Goal: Task Accomplishment & Management: Use online tool/utility

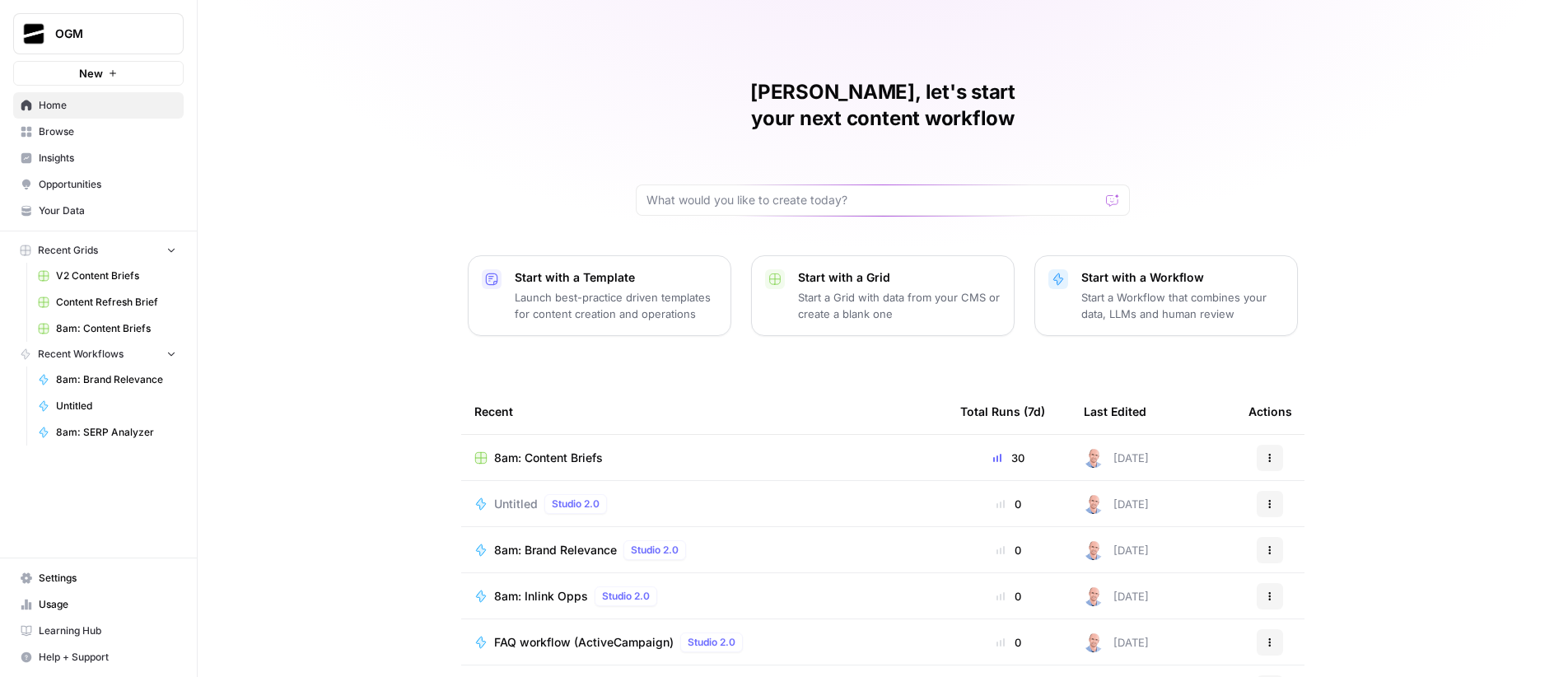
click at [98, 73] on span "New" at bounding box center [91, 74] width 24 height 16
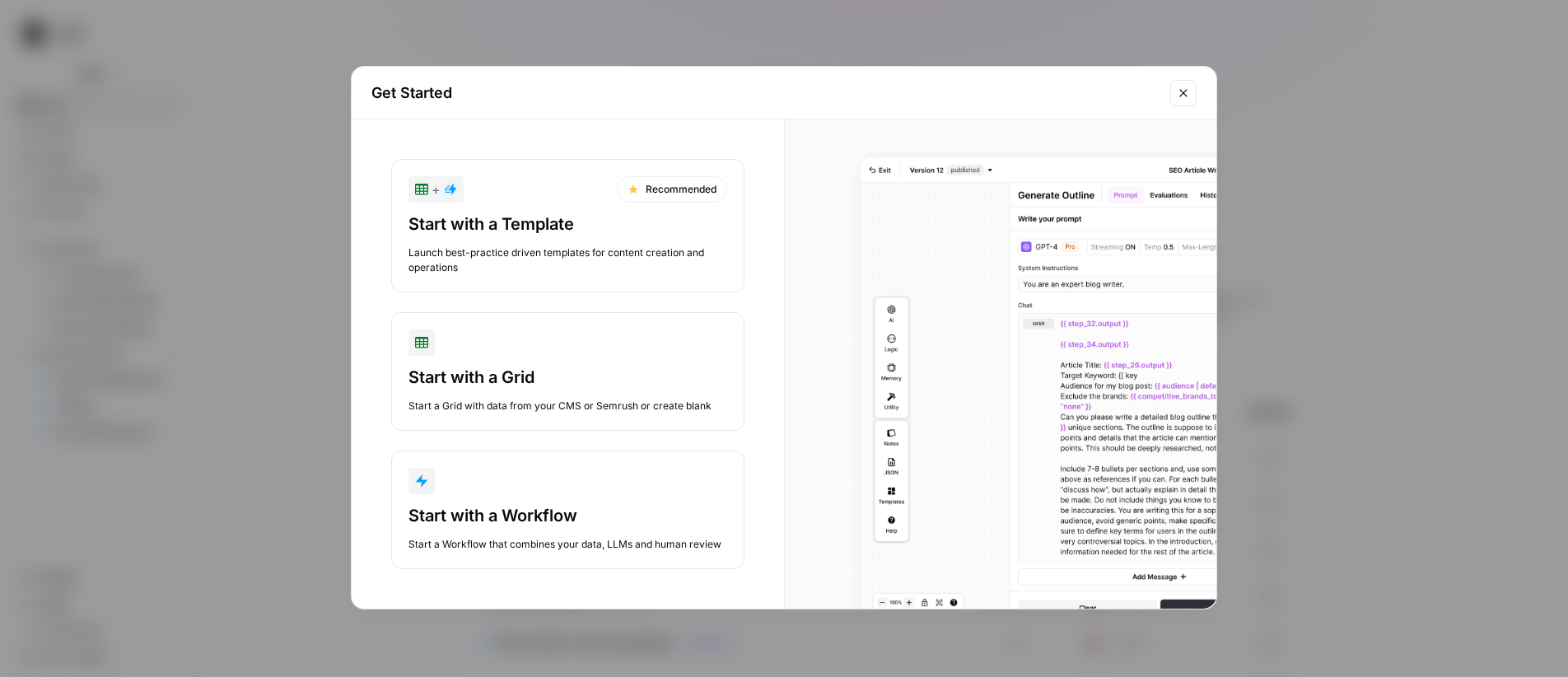
click at [607, 492] on div "button" at bounding box center [567, 480] width 319 height 26
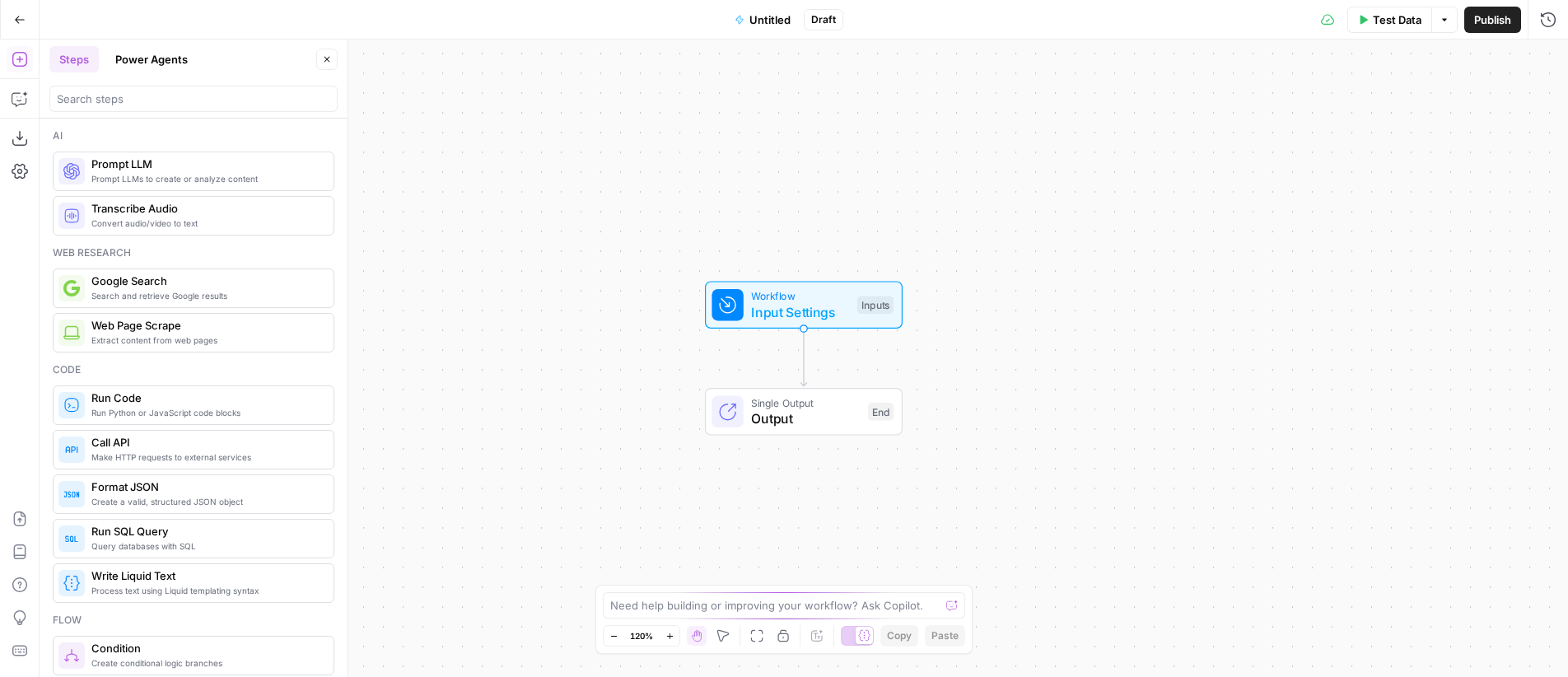
click at [150, 62] on button "Power Agents" at bounding box center [152, 59] width 93 height 26
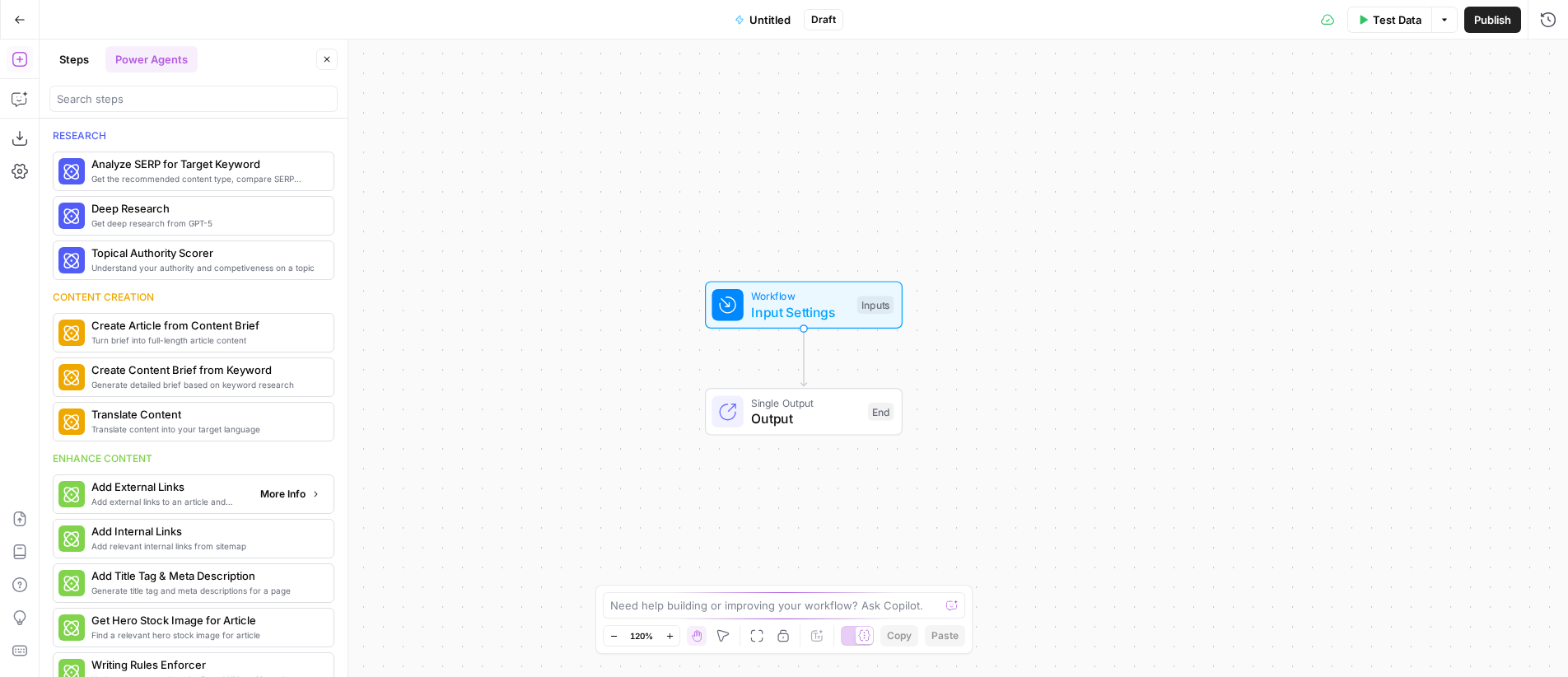
click at [282, 493] on span "More Info" at bounding box center [283, 494] width 45 height 15
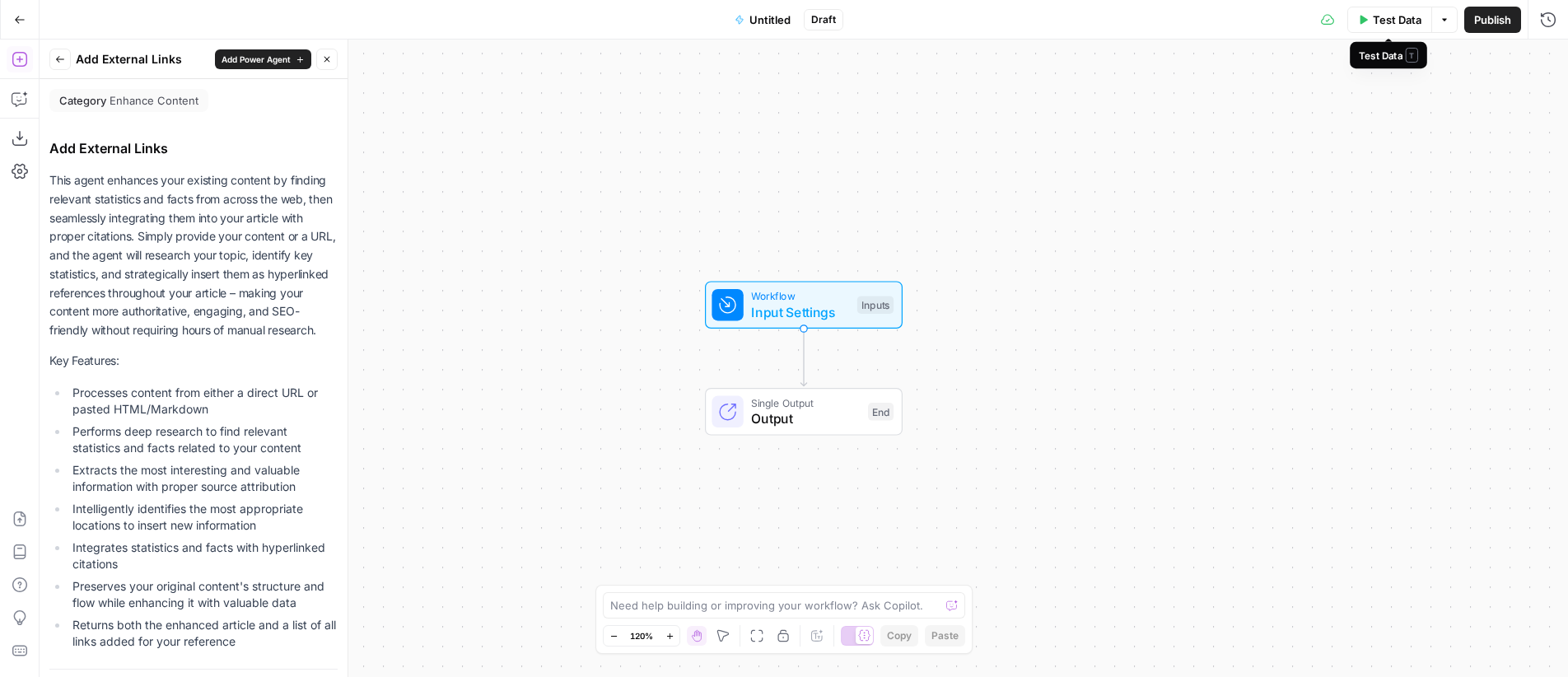
click at [1384, 27] on div "Test Data Options Publish Run History" at bounding box center [1206, 19] width 725 height 39
click at [1406, 17] on span "Test Data" at bounding box center [1397, 20] width 49 height 16
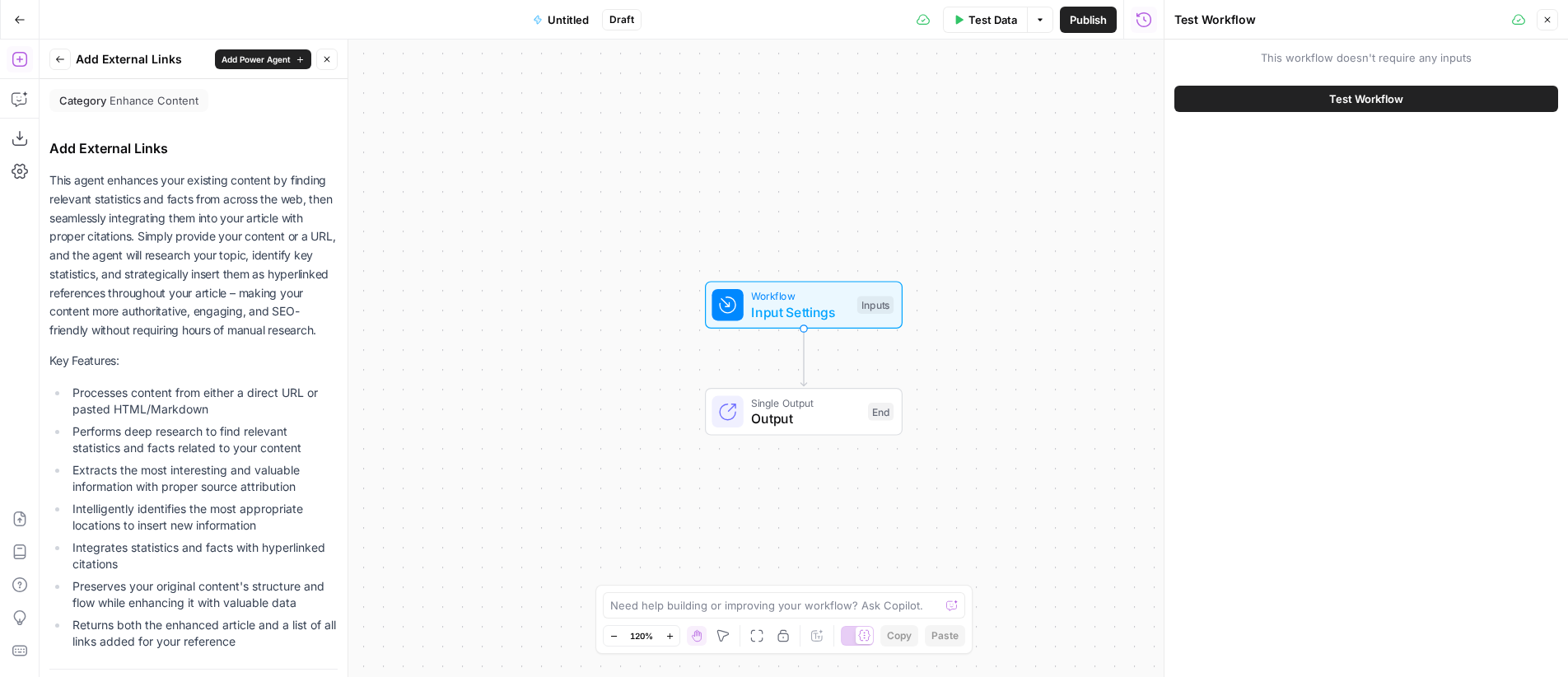
click at [1363, 54] on span "This workflow doesn't require any inputs" at bounding box center [1366, 57] width 384 height 16
click at [1369, 106] on span "Test Workflow" at bounding box center [1366, 99] width 74 height 16
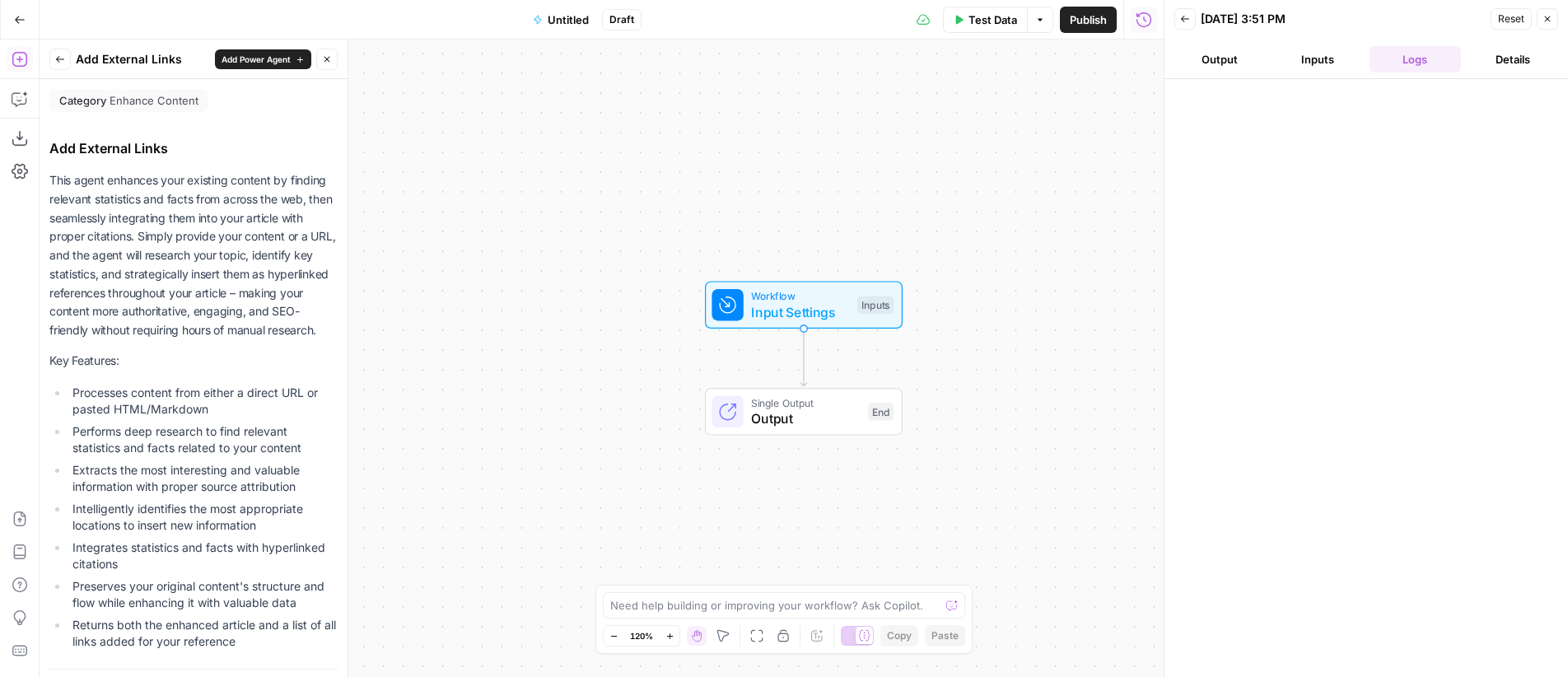
click at [1328, 59] on button "Inputs" at bounding box center [1317, 59] width 92 height 26
click at [252, 54] on span "Add Power Agent" at bounding box center [256, 59] width 69 height 14
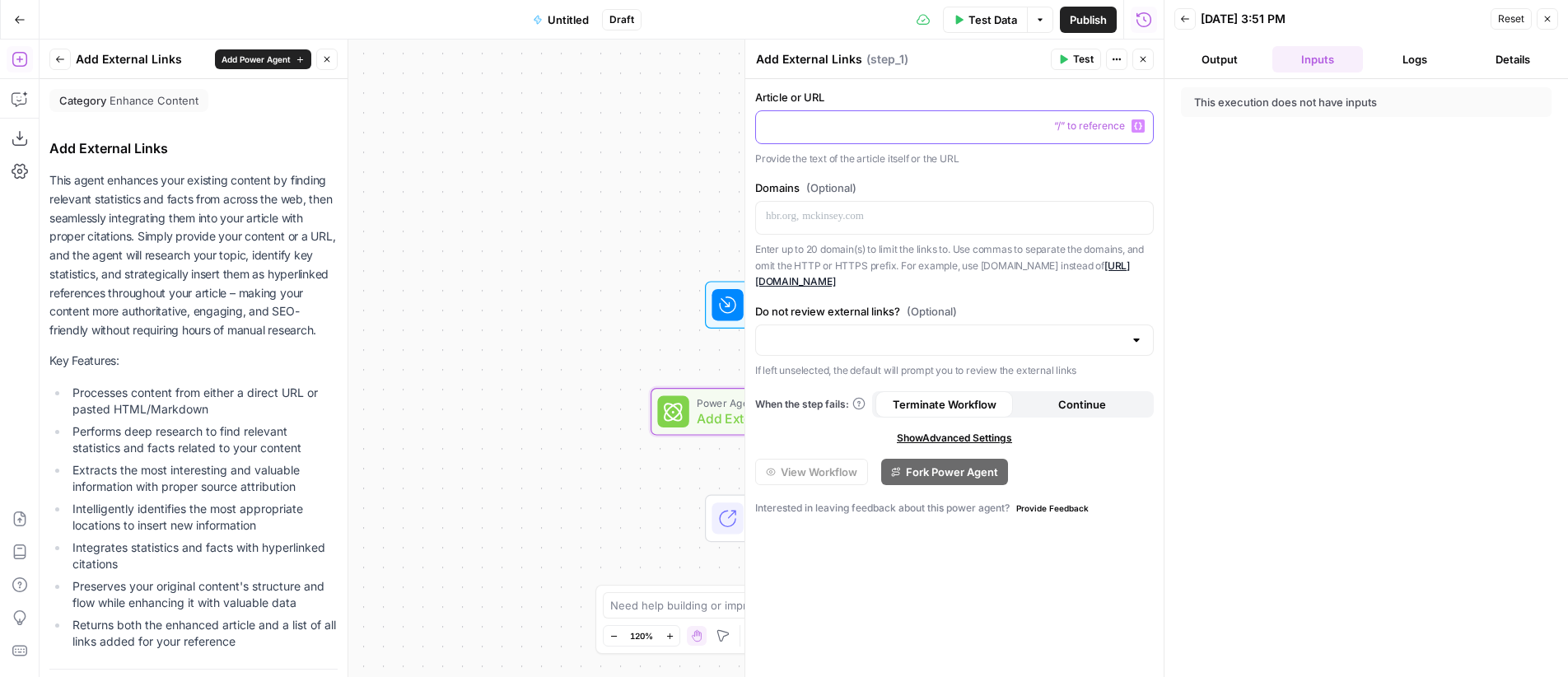
click at [890, 119] on p at bounding box center [954, 126] width 377 height 16
click at [1142, 60] on icon "button" at bounding box center [1143, 59] width 10 height 10
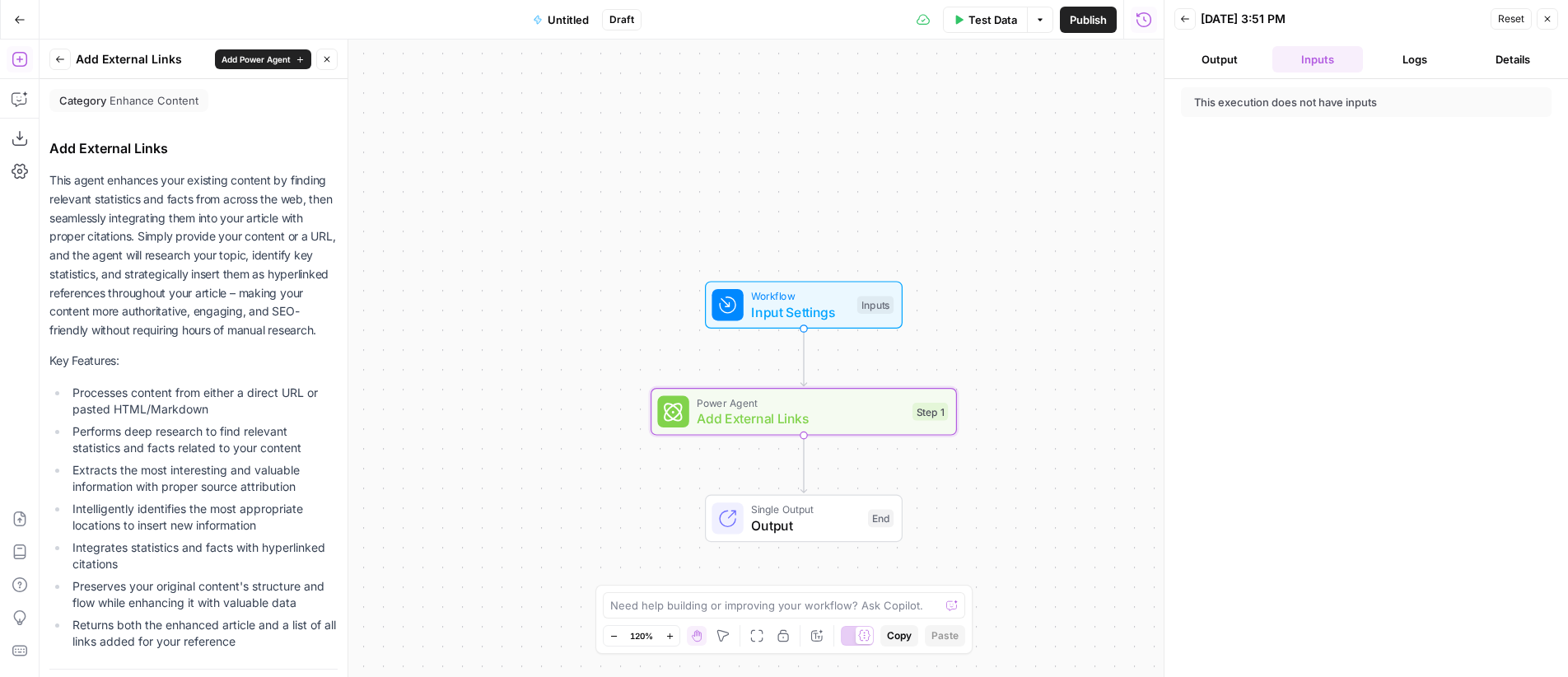
click at [997, 21] on span "Test Data" at bounding box center [993, 20] width 49 height 16
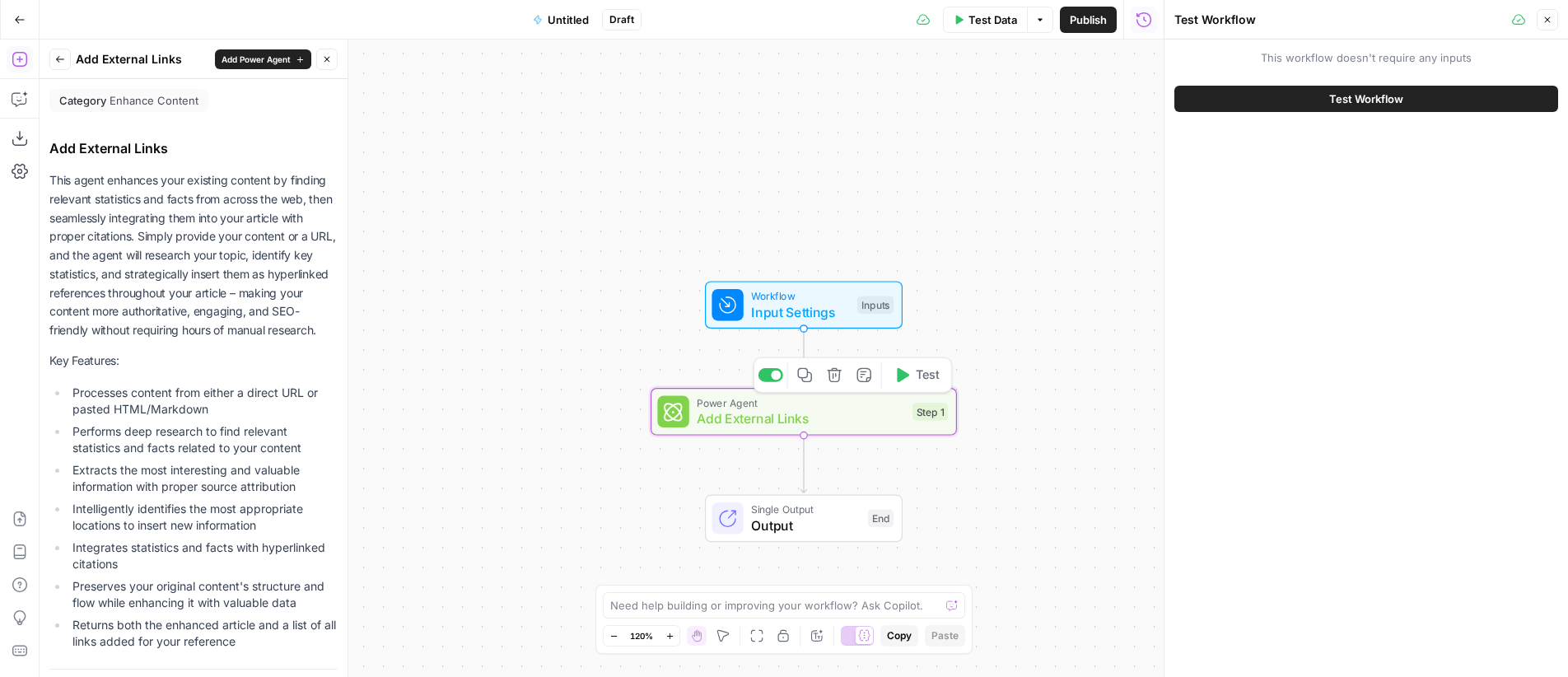
click at [875, 402] on span "Power Agent" at bounding box center [800, 401] width 208 height 15
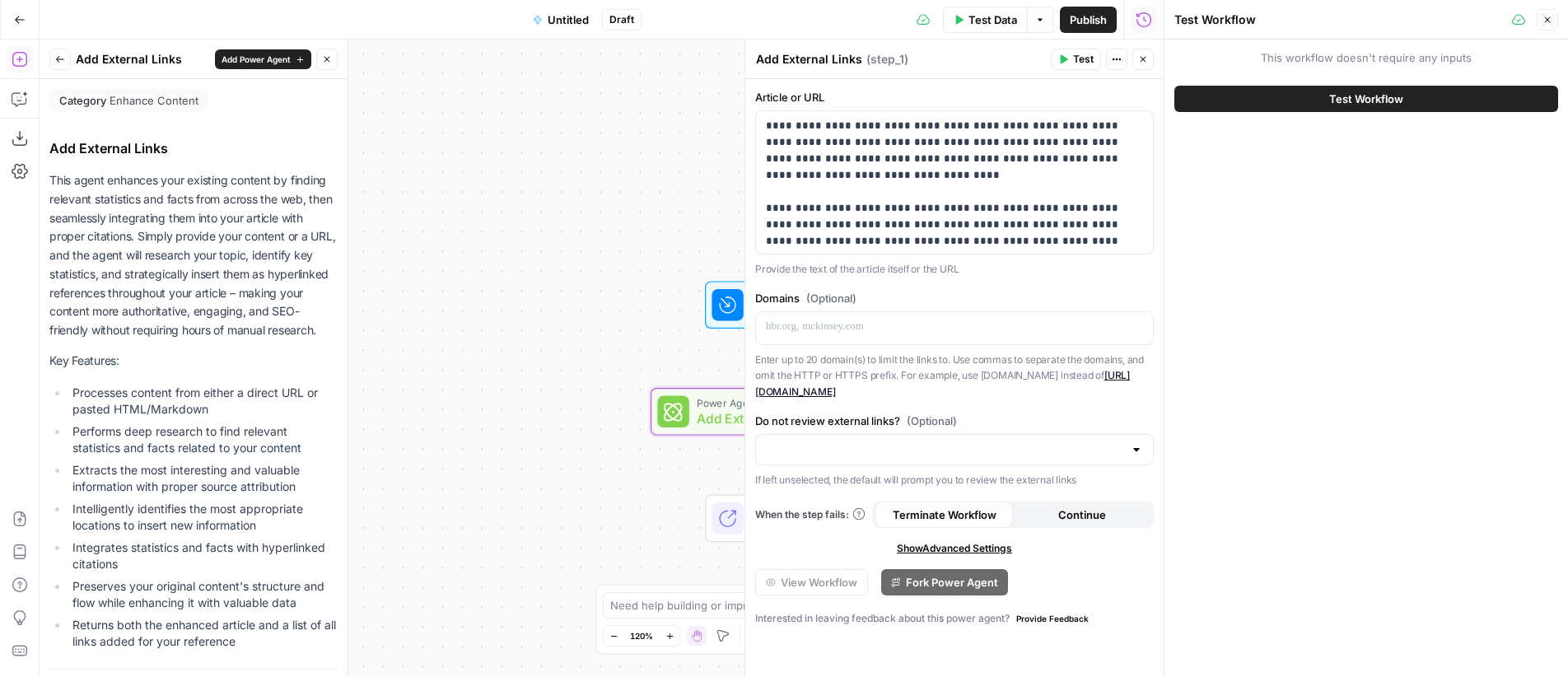
click at [1073, 59] on span "Test" at bounding box center [1083, 59] width 21 height 15
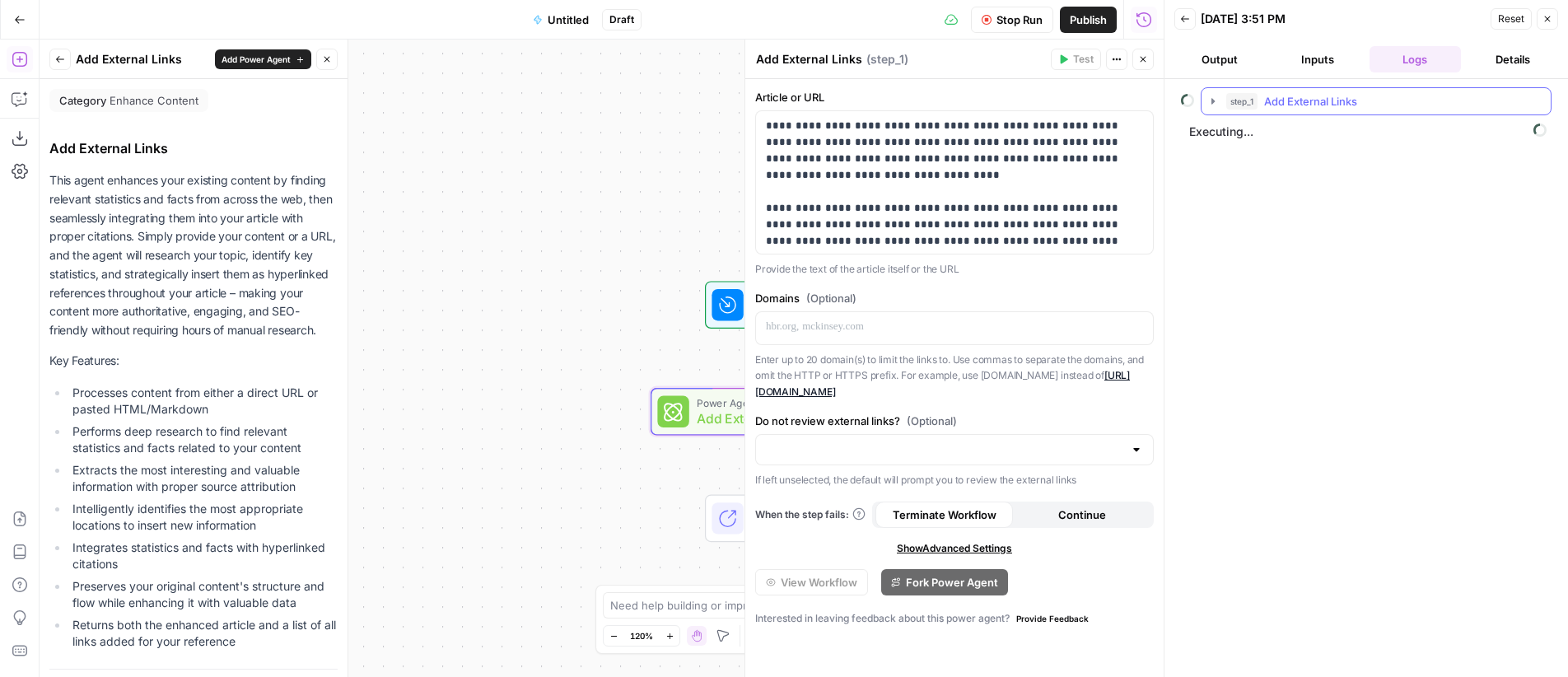
click at [1310, 105] on span "Add External Links" at bounding box center [1310, 102] width 94 height 16
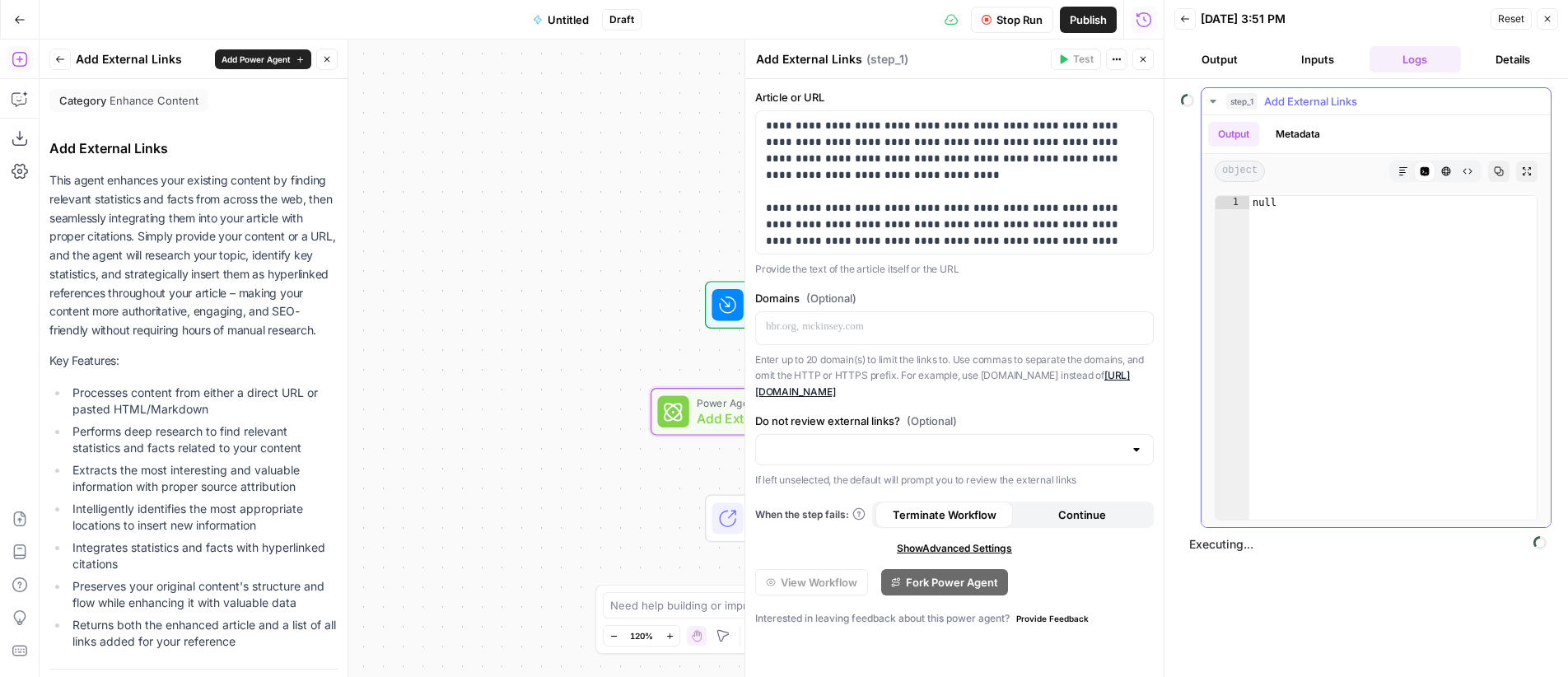
click at [1310, 105] on span "Add External Links" at bounding box center [1310, 102] width 94 height 16
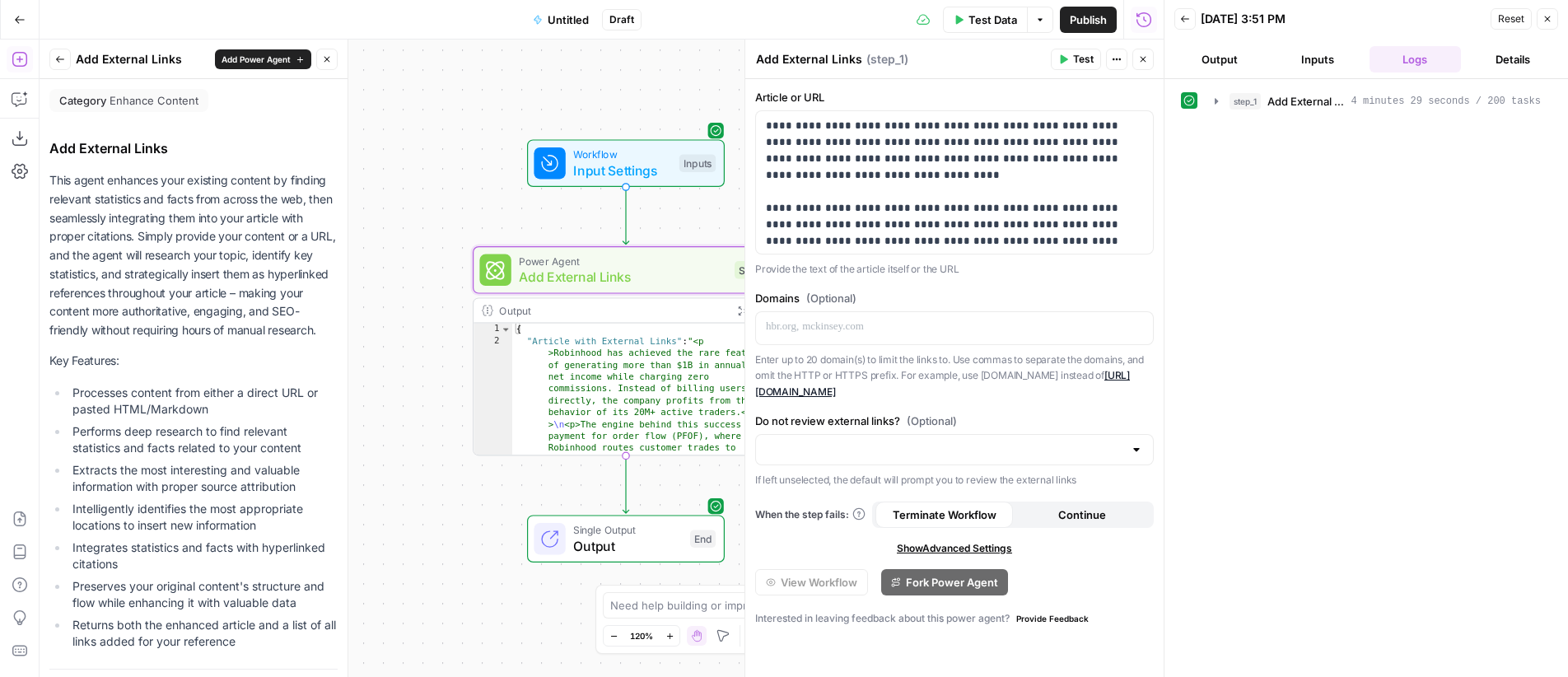
drag, startPoint x: 606, startPoint y: 268, endPoint x: 425, endPoint y: 121, distance: 233.2
click at [425, 121] on div "Workflow Input Settings Inputs Power Agent Add External Links Step 1 Output Exp…" at bounding box center [602, 358] width 1124 height 637
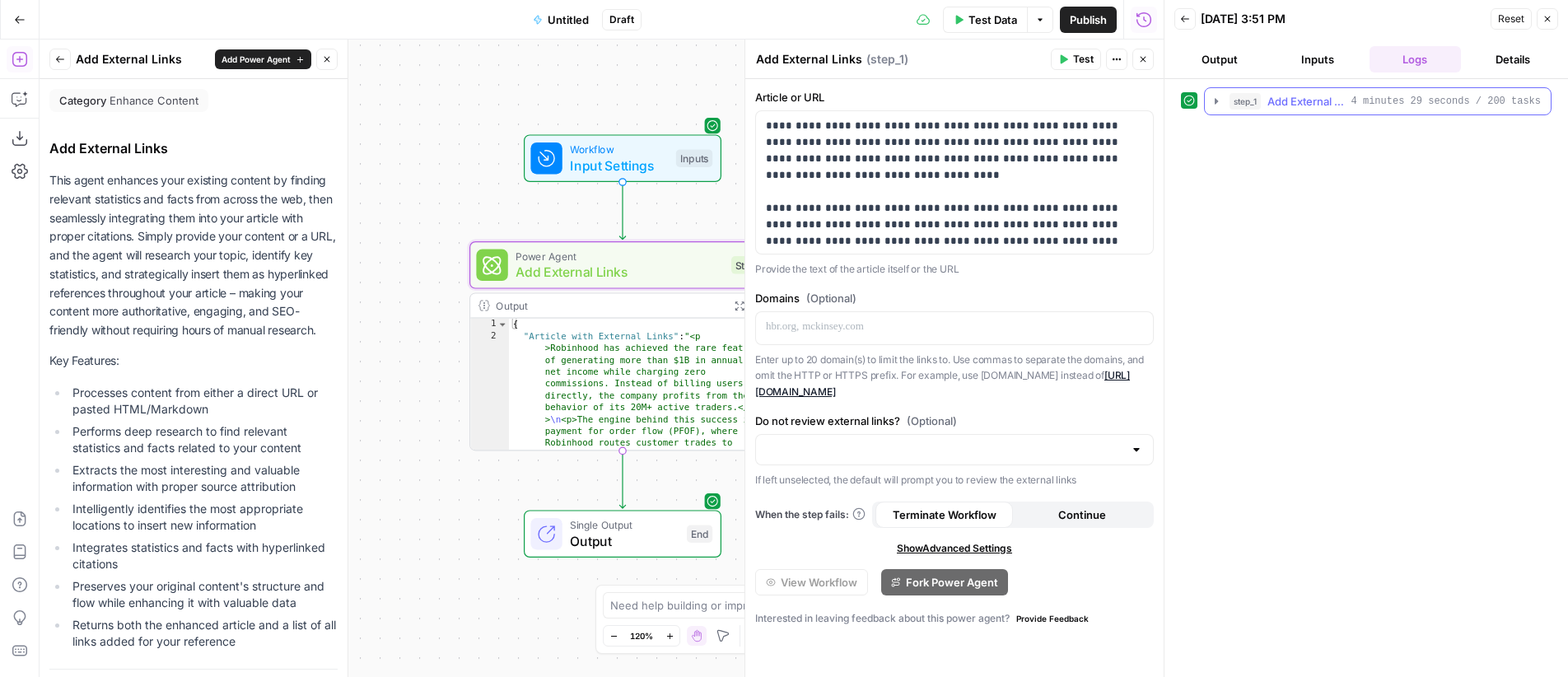
click at [1281, 104] on span "Add External Links" at bounding box center [1306, 102] width 77 height 16
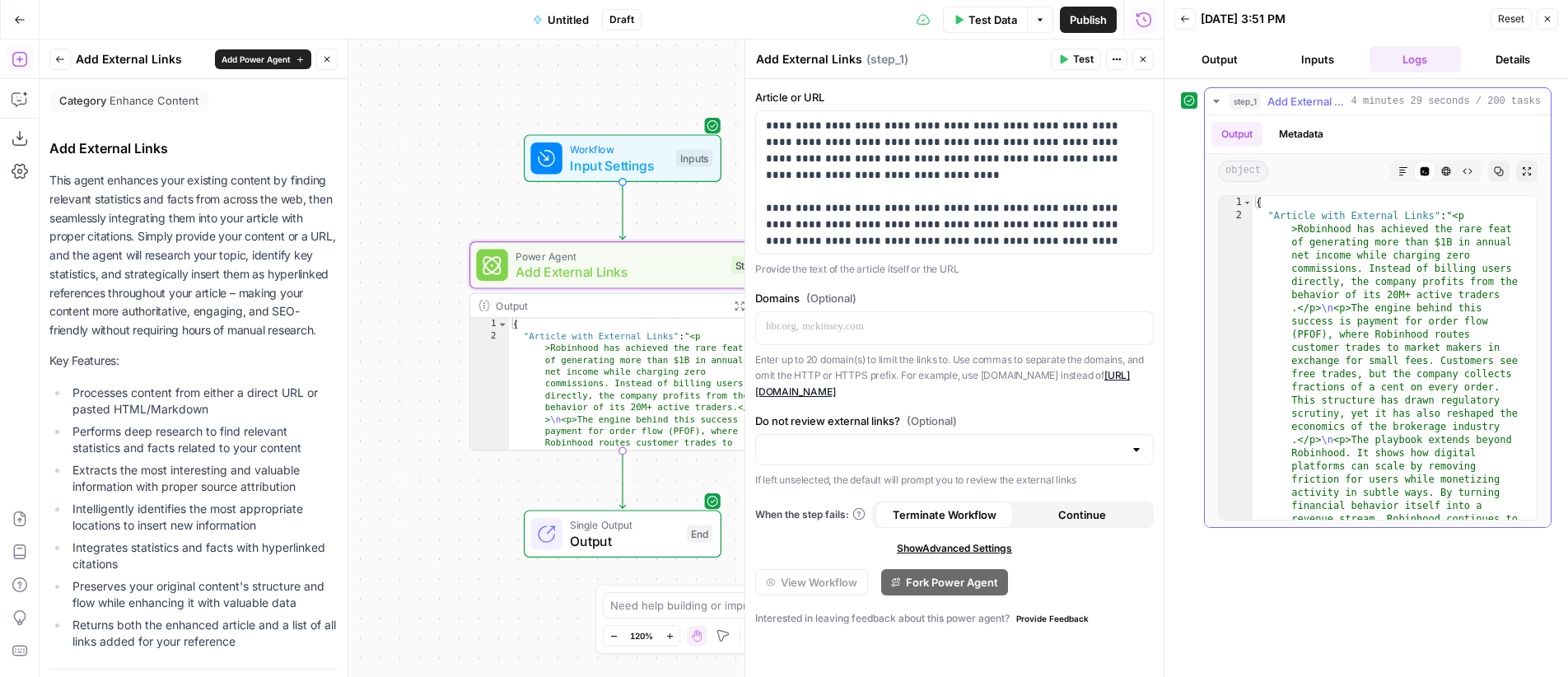
click at [1402, 167] on icon "button" at bounding box center [1403, 171] width 10 height 10
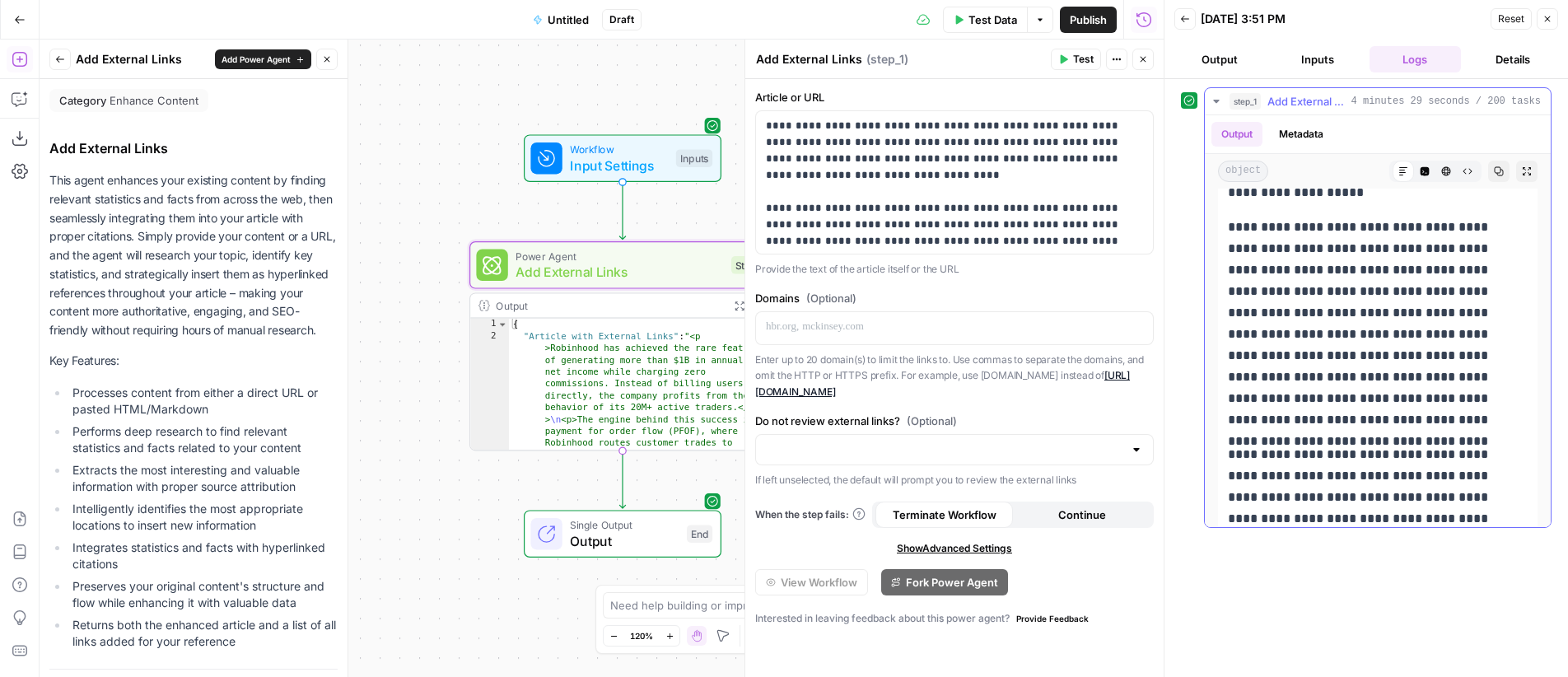
scroll to position [1835, 0]
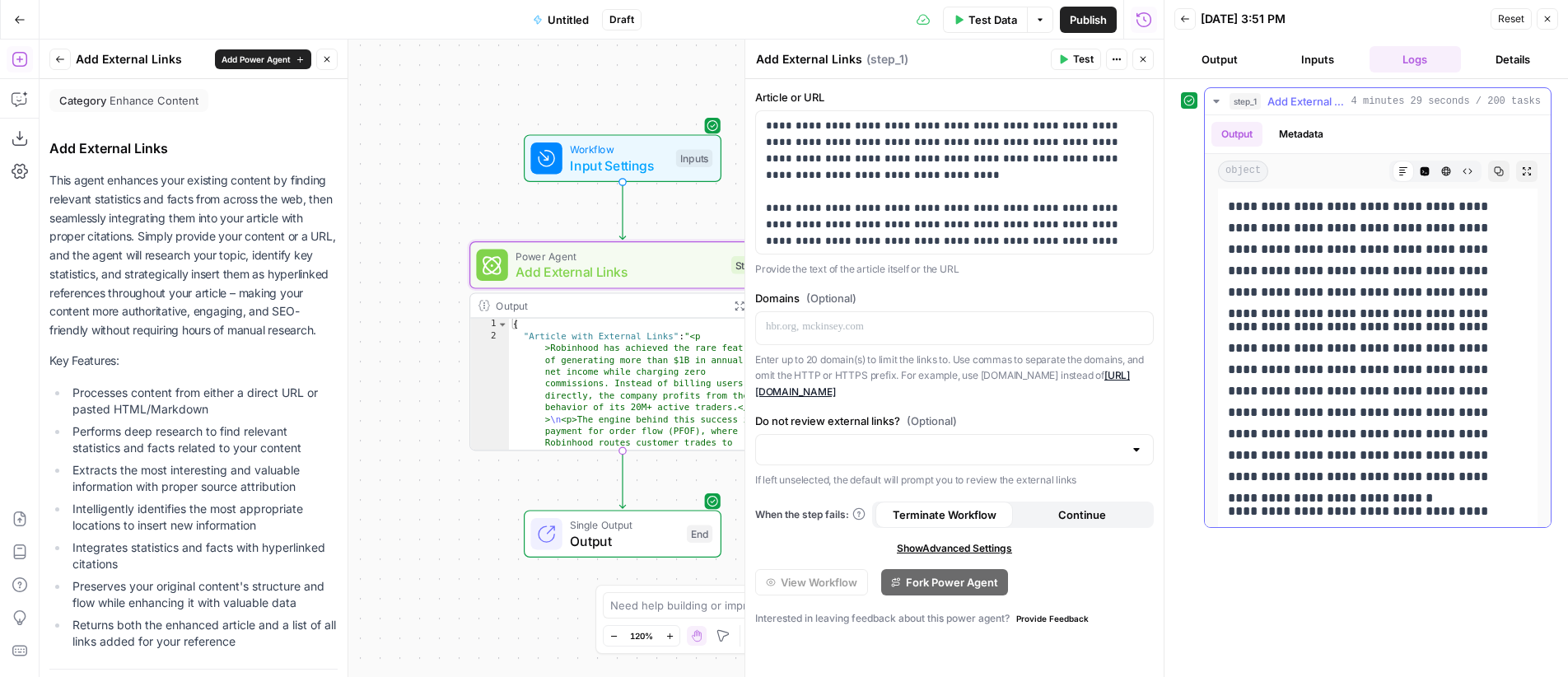
click at [1522, 172] on icon "button" at bounding box center [1526, 171] width 10 height 10
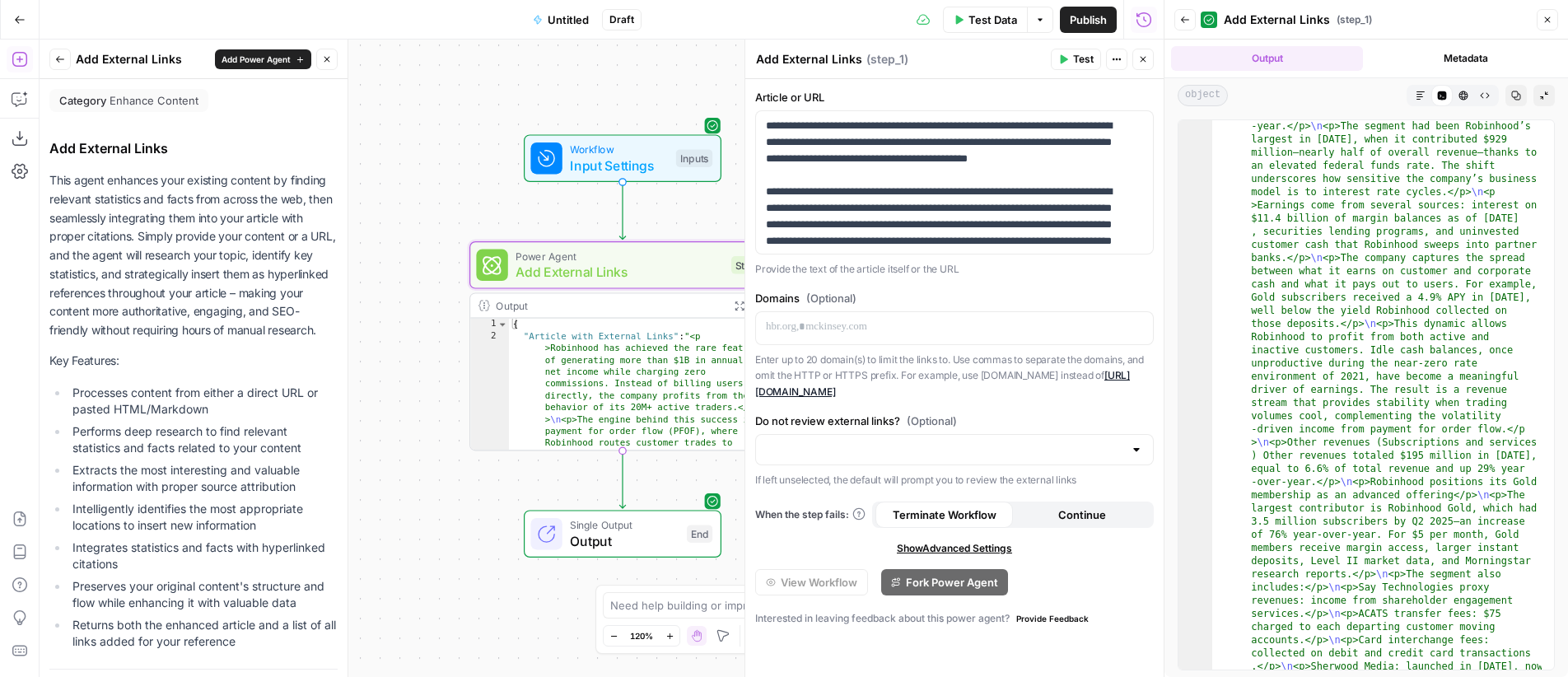
scroll to position [2523, 0]
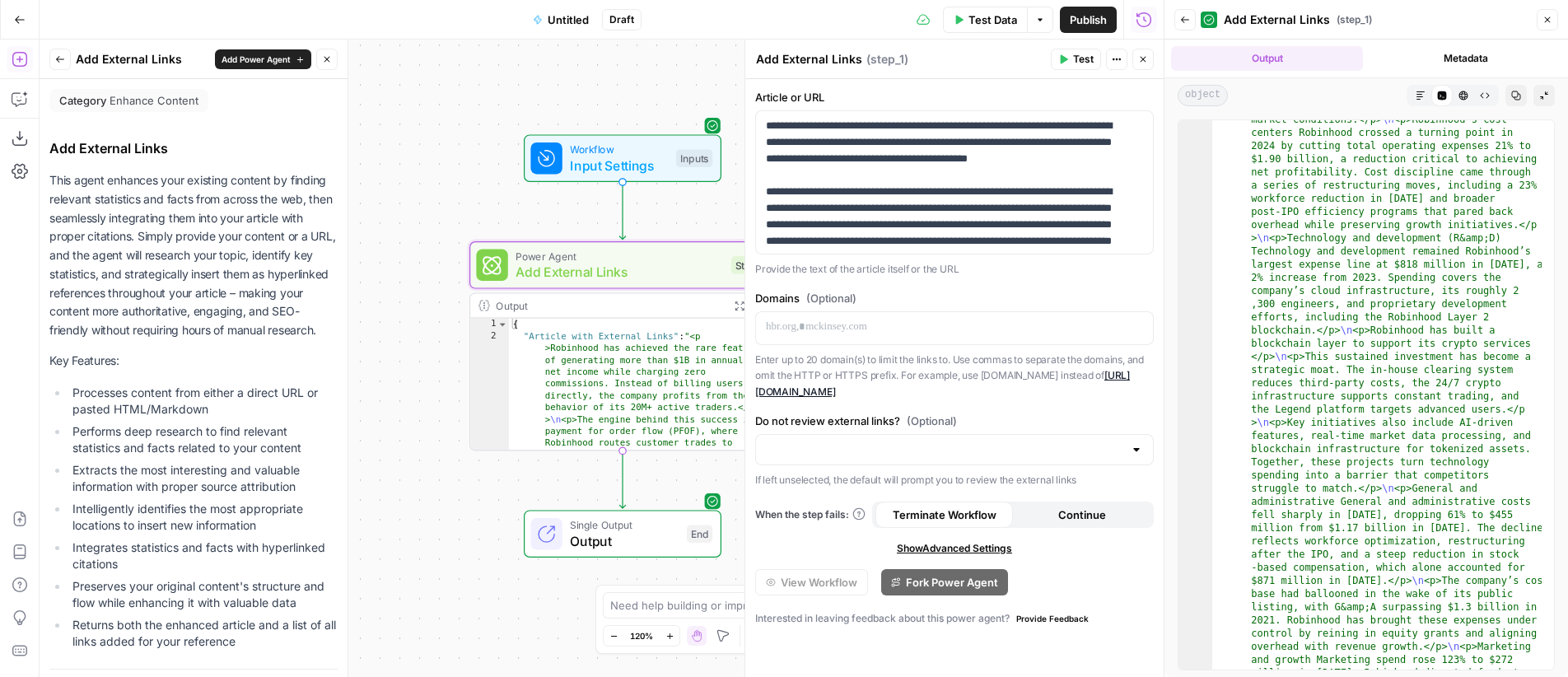
click at [1420, 102] on button "Markdown" at bounding box center [1421, 95] width 22 height 22
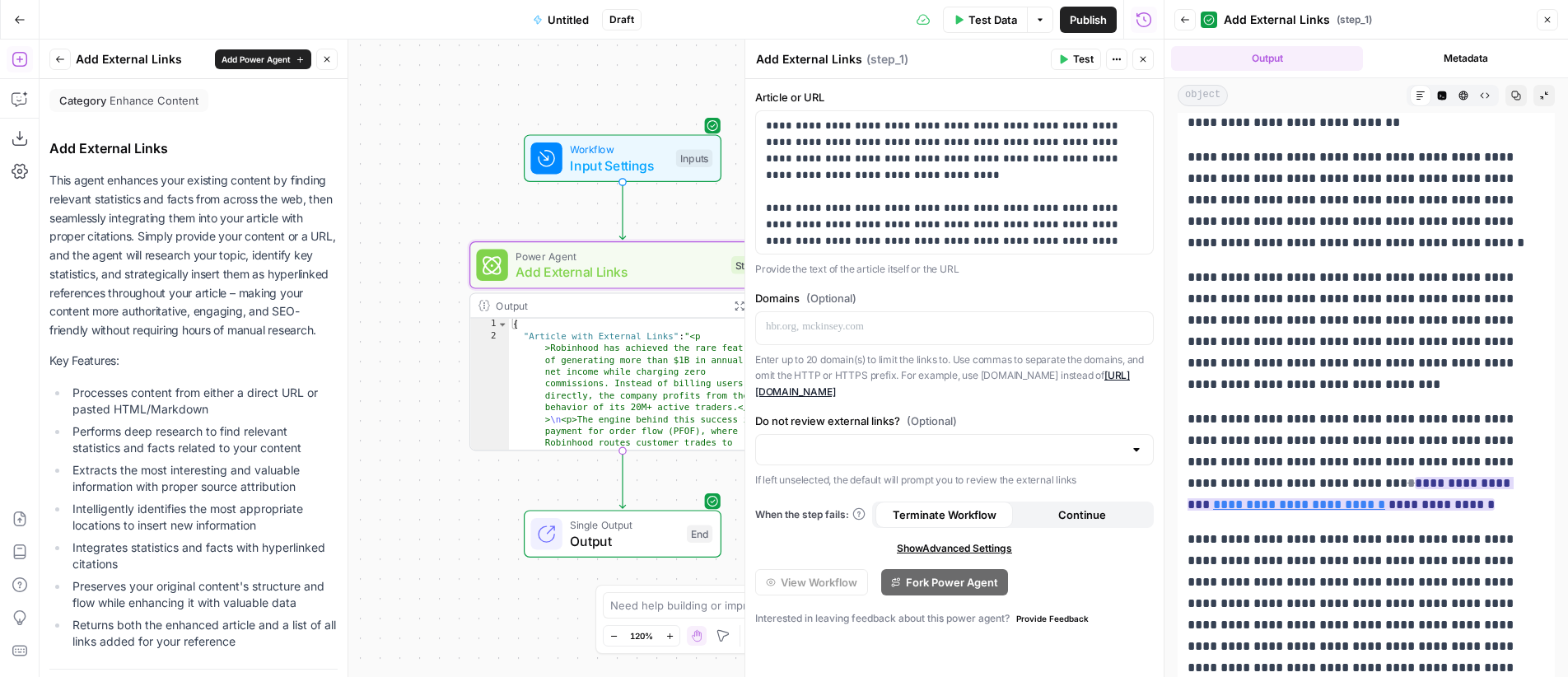
scroll to position [2267, 0]
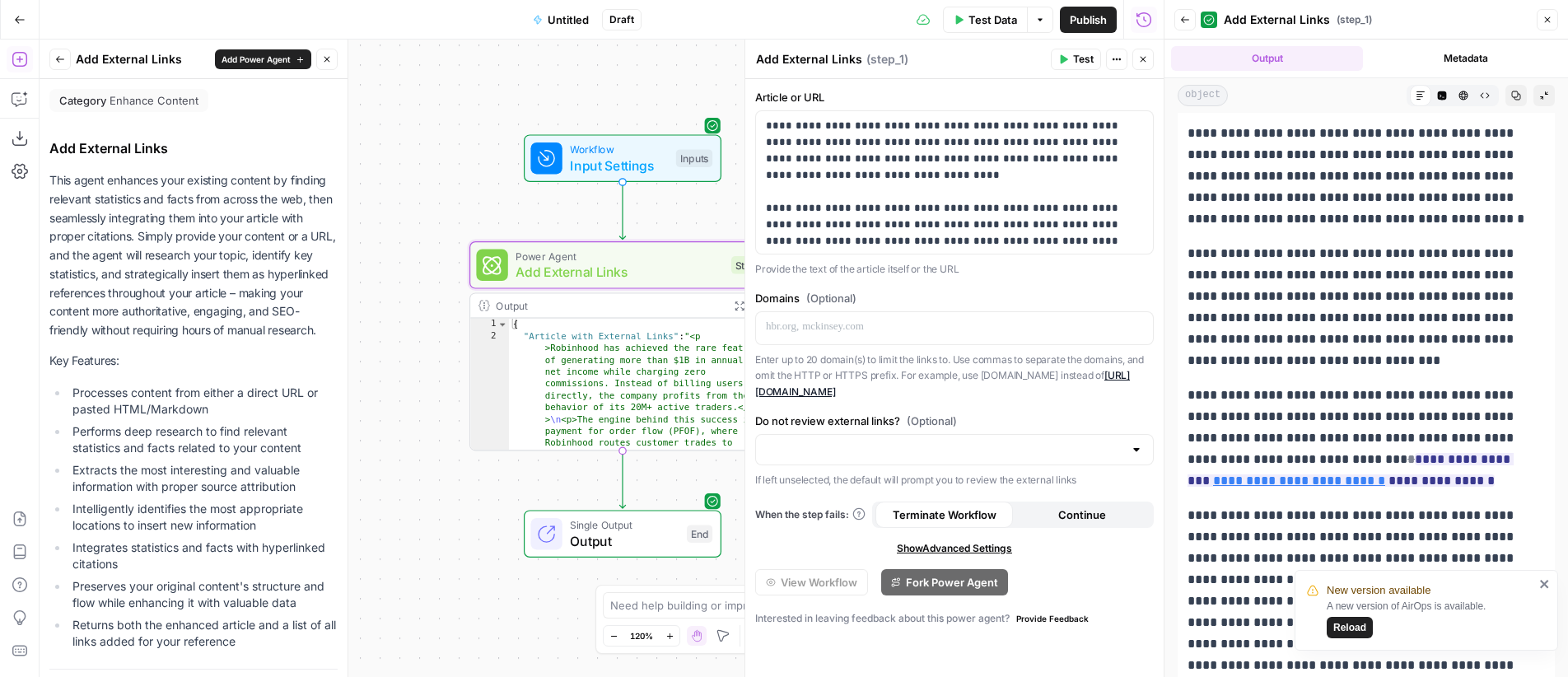
drag, startPoint x: 1359, startPoint y: 626, endPoint x: 1354, endPoint y: 584, distance: 42.3
click at [1359, 626] on span "Reload" at bounding box center [1350, 627] width 33 height 15
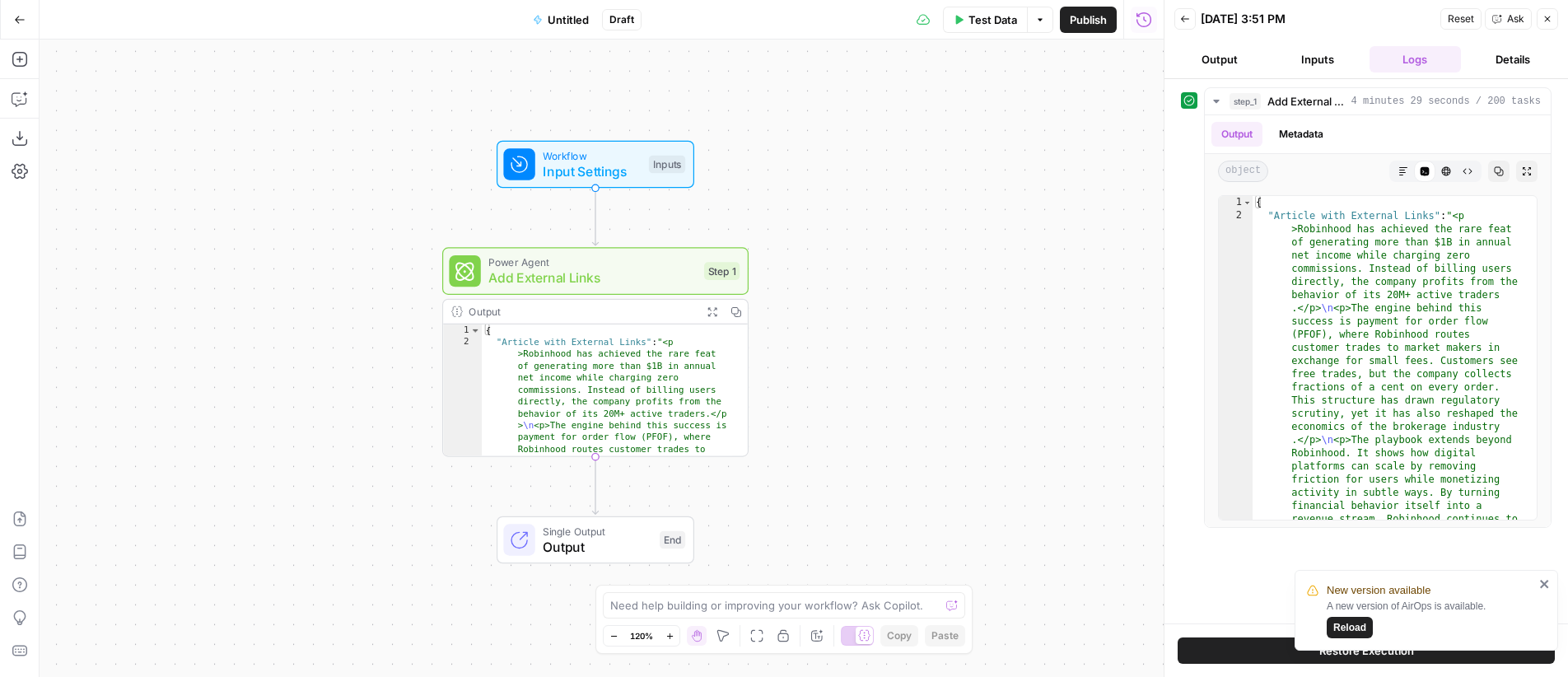
click at [22, 28] on button "Go Back" at bounding box center [19, 19] width 30 height 30
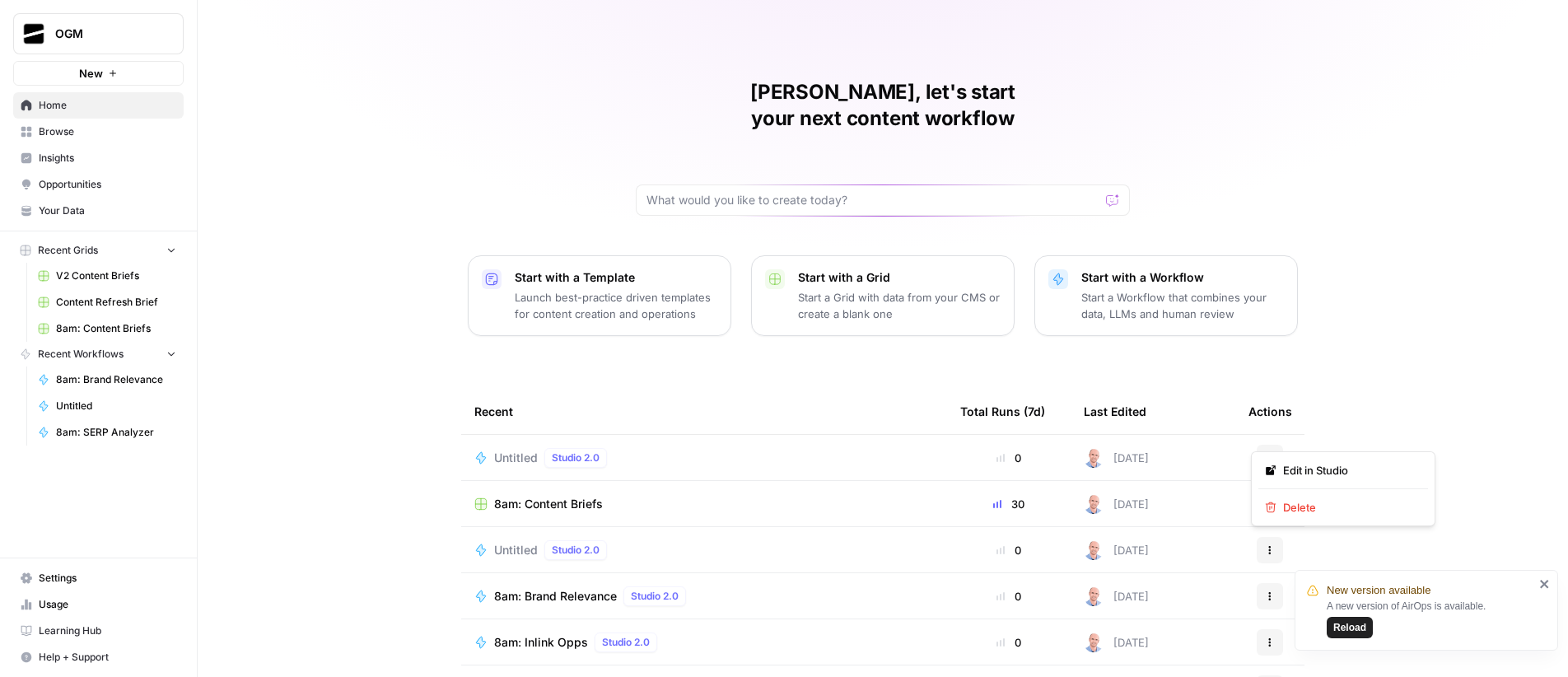
click at [1266, 453] on icon "button" at bounding box center [1269, 457] width 10 height 10
click at [1343, 503] on span "Delete" at bounding box center [1348, 507] width 132 height 16
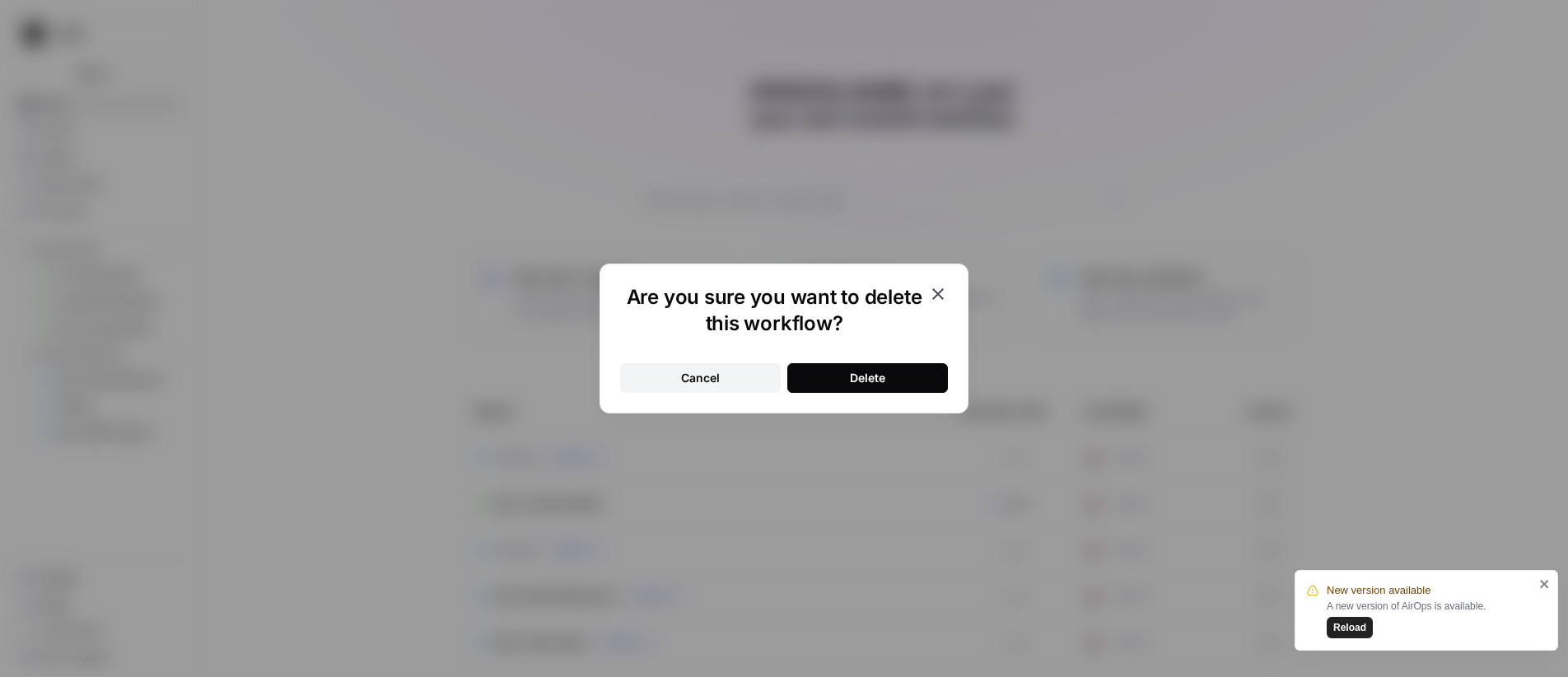
click at [892, 377] on button "Delete" at bounding box center [867, 378] width 161 height 30
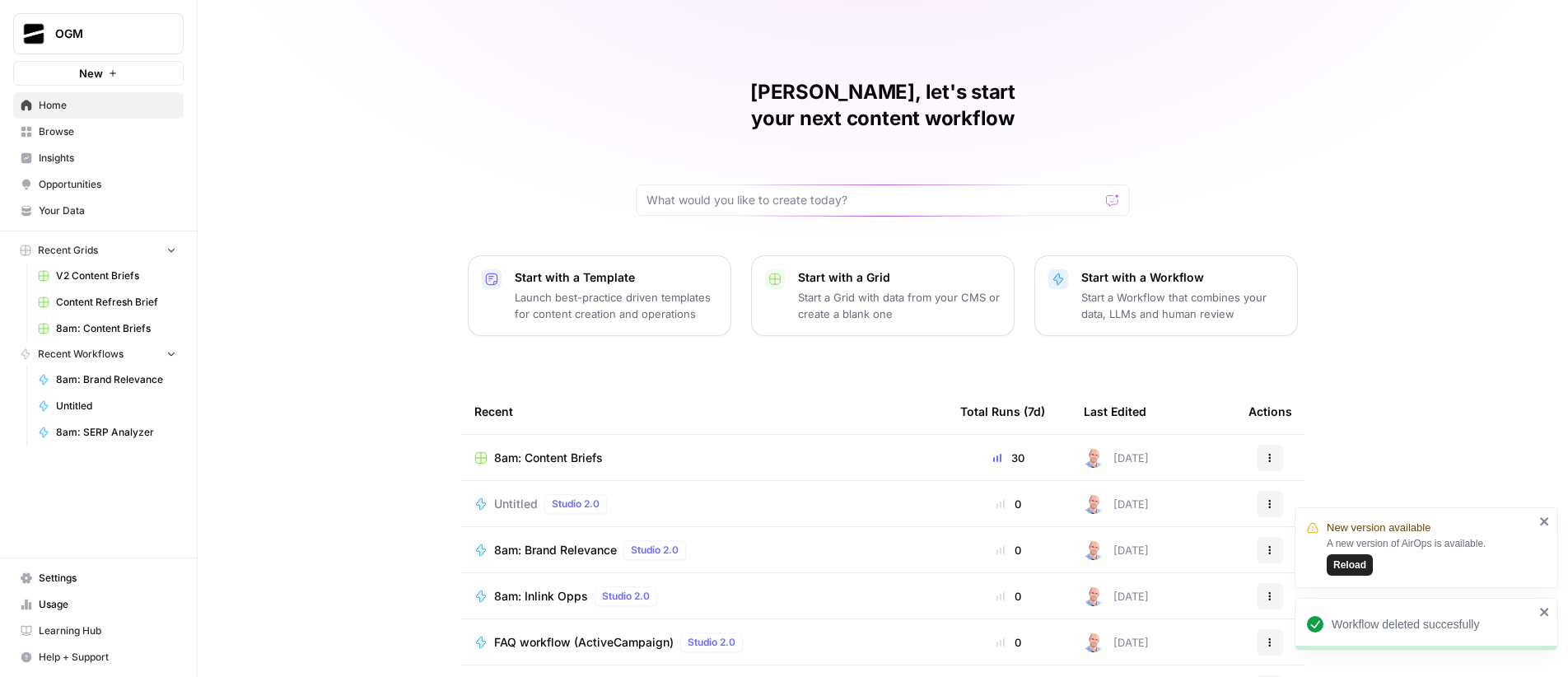
click at [1365, 572] on span "Reload" at bounding box center [1350, 564] width 33 height 15
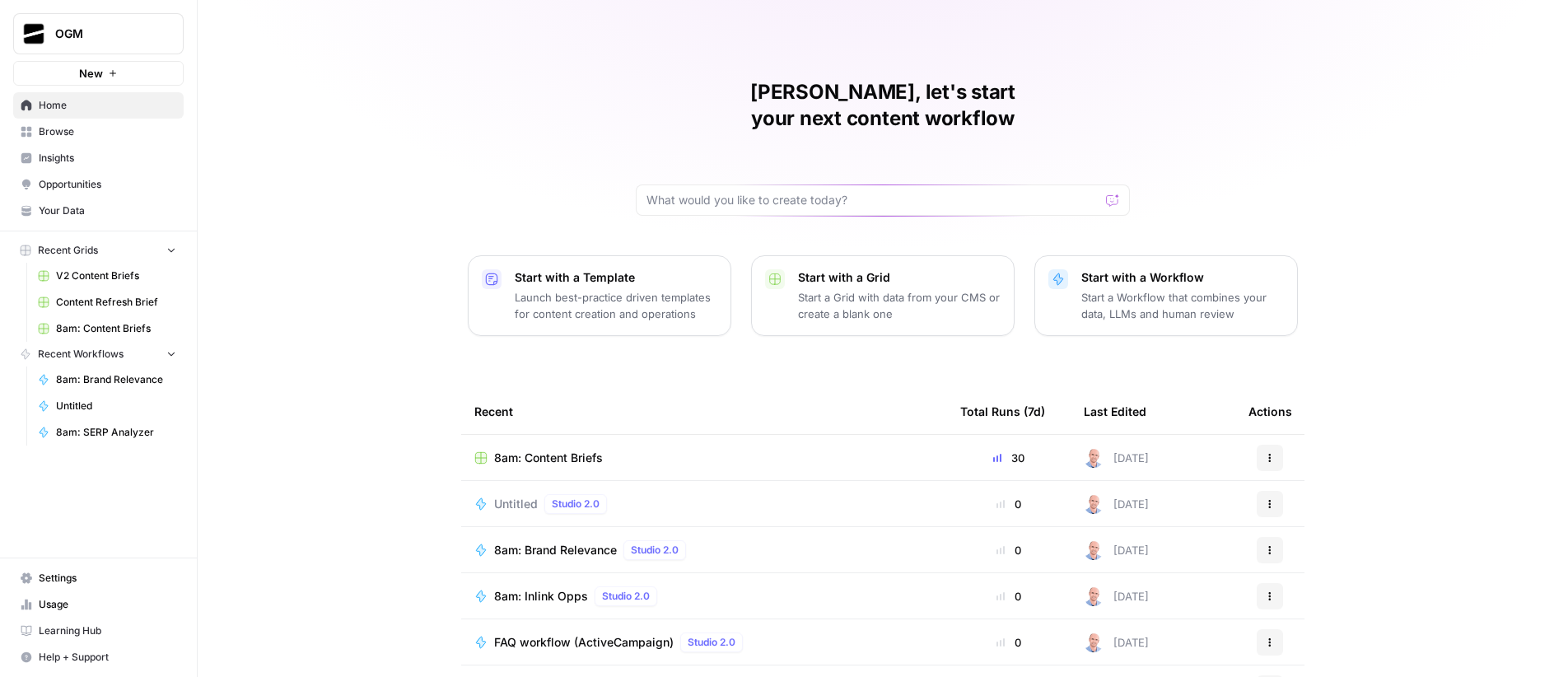
click at [88, 133] on span "Browse" at bounding box center [107, 132] width 137 height 15
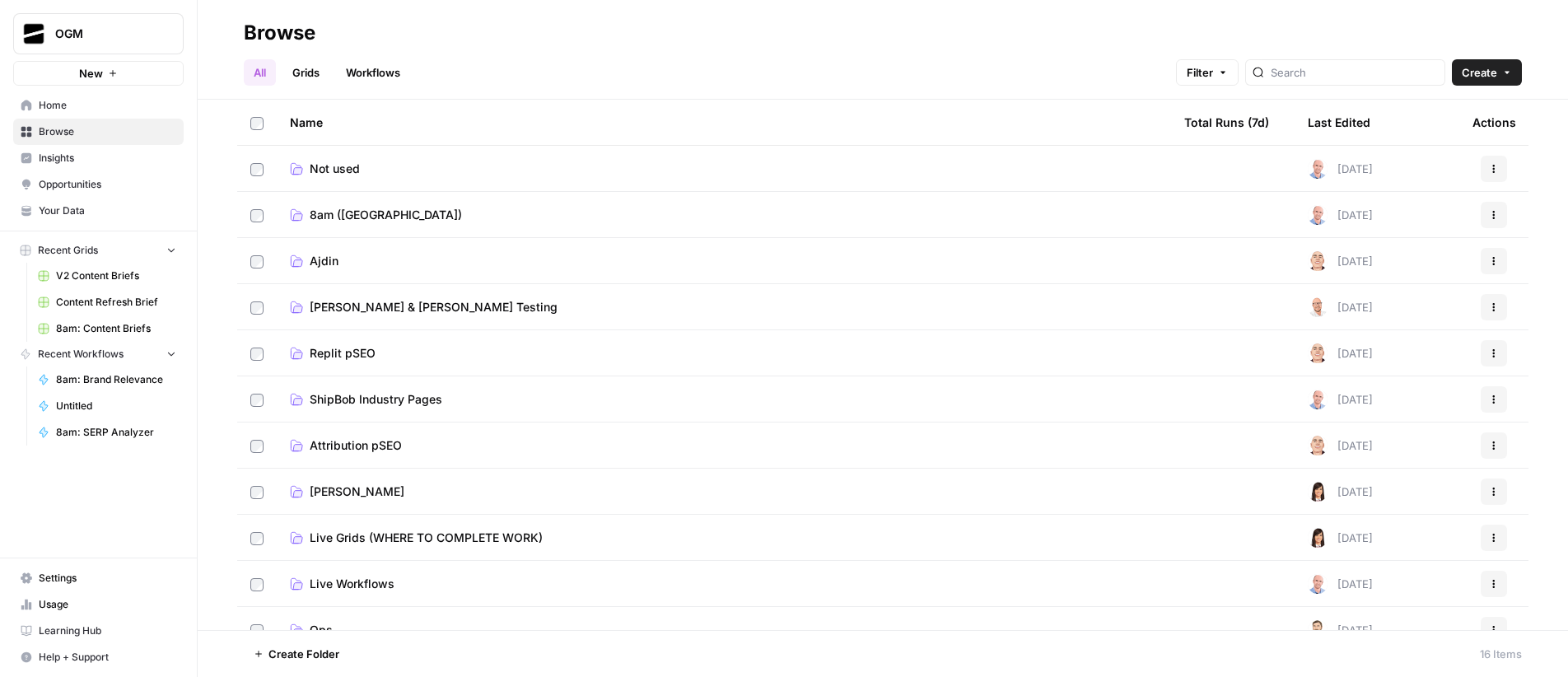
click at [86, 104] on span "Home" at bounding box center [107, 105] width 137 height 15
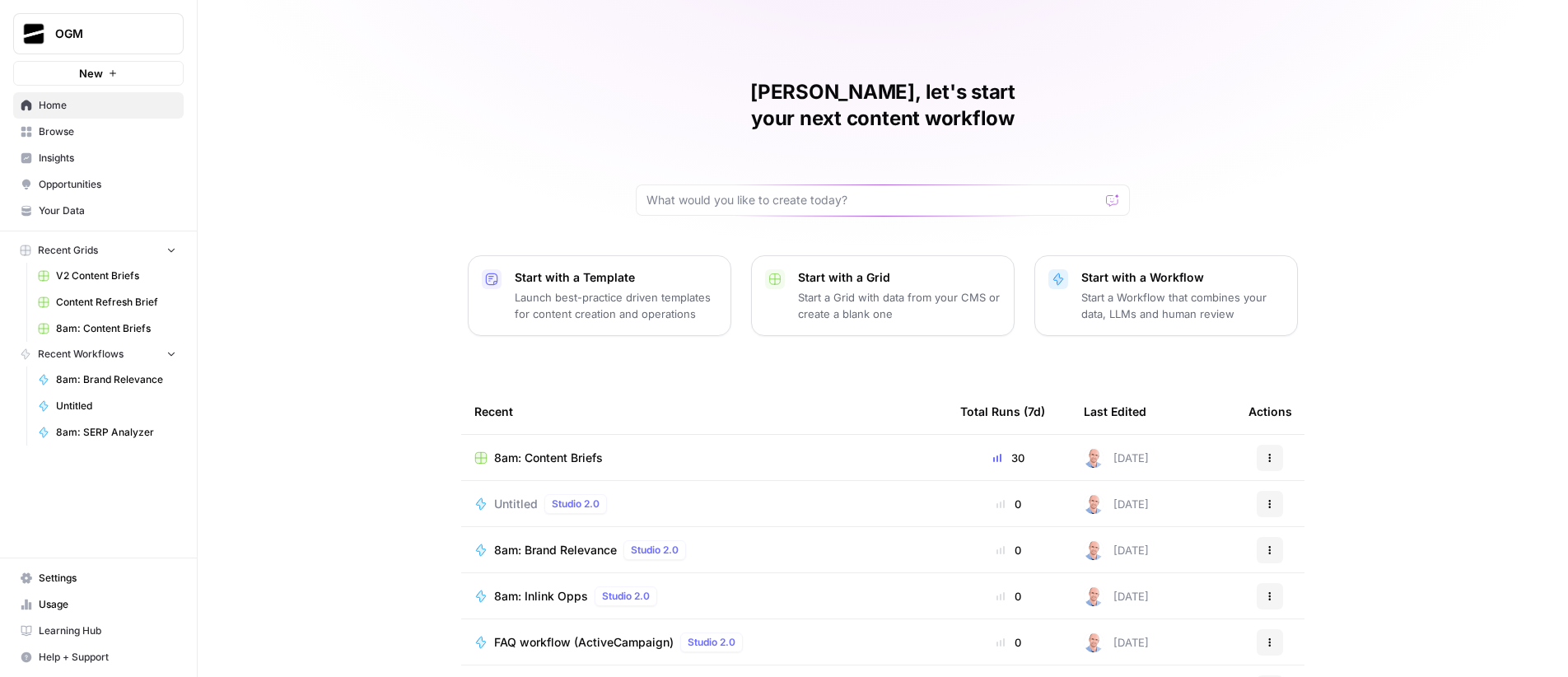
click at [91, 129] on span "Browse" at bounding box center [107, 132] width 137 height 15
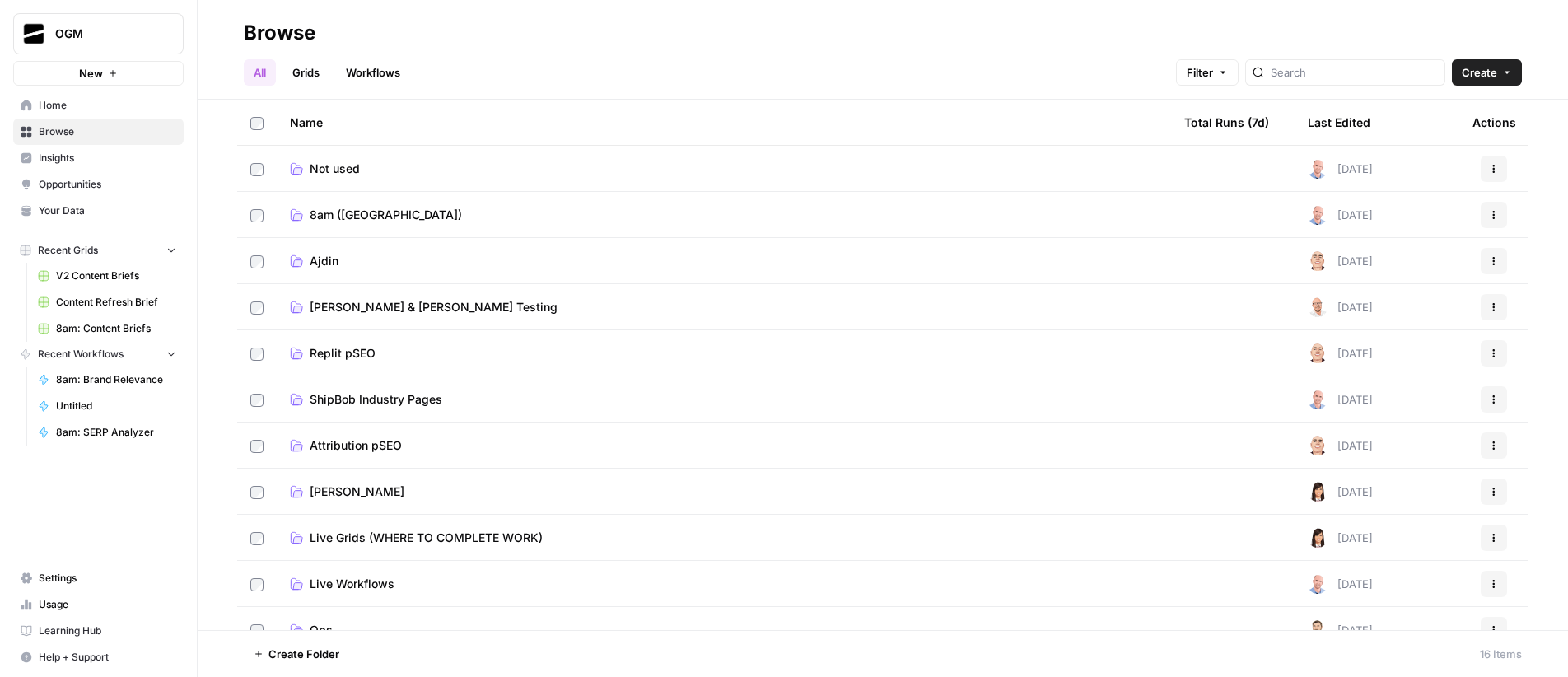
scroll to position [253, 0]
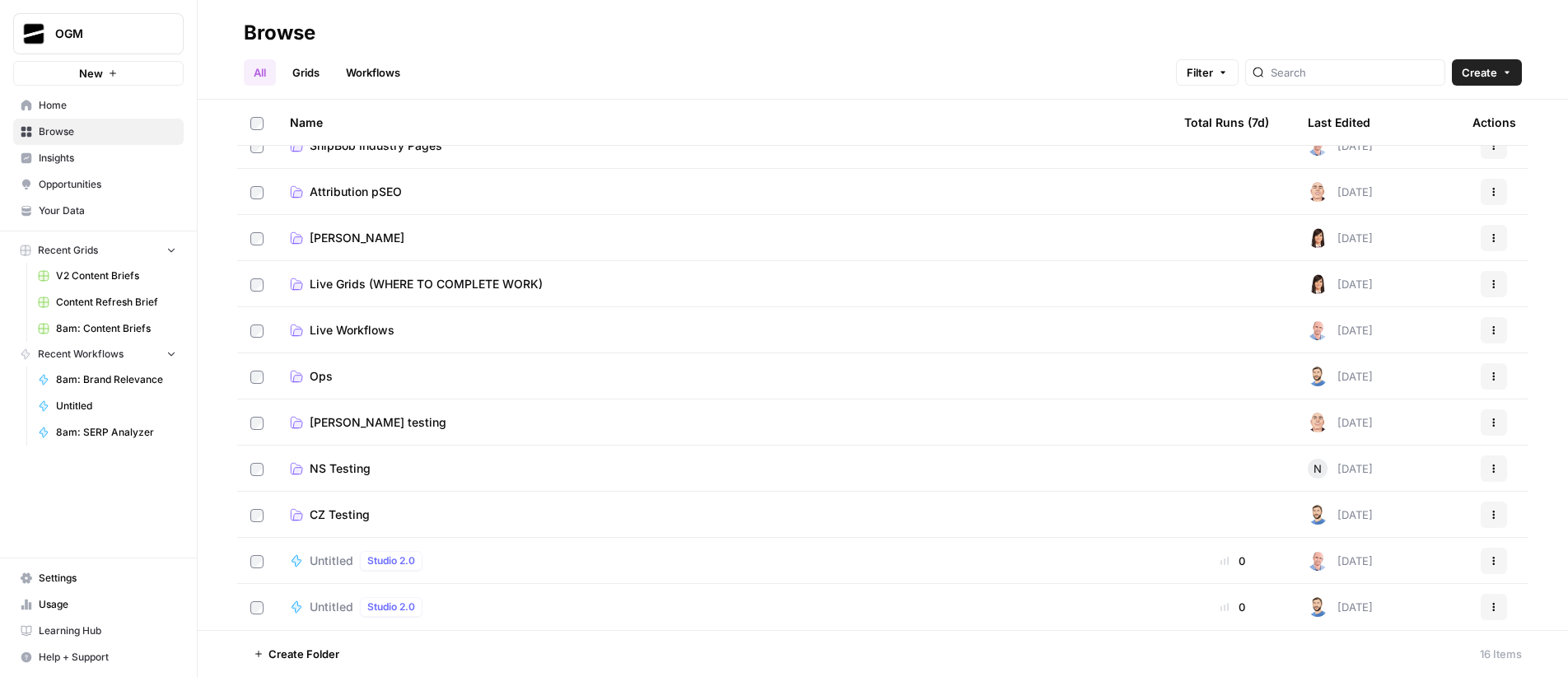
click at [1491, 561] on button "Actions" at bounding box center [1494, 560] width 26 height 26
click at [1396, 519] on span "Delete" at bounding box center [1408, 522] width 132 height 16
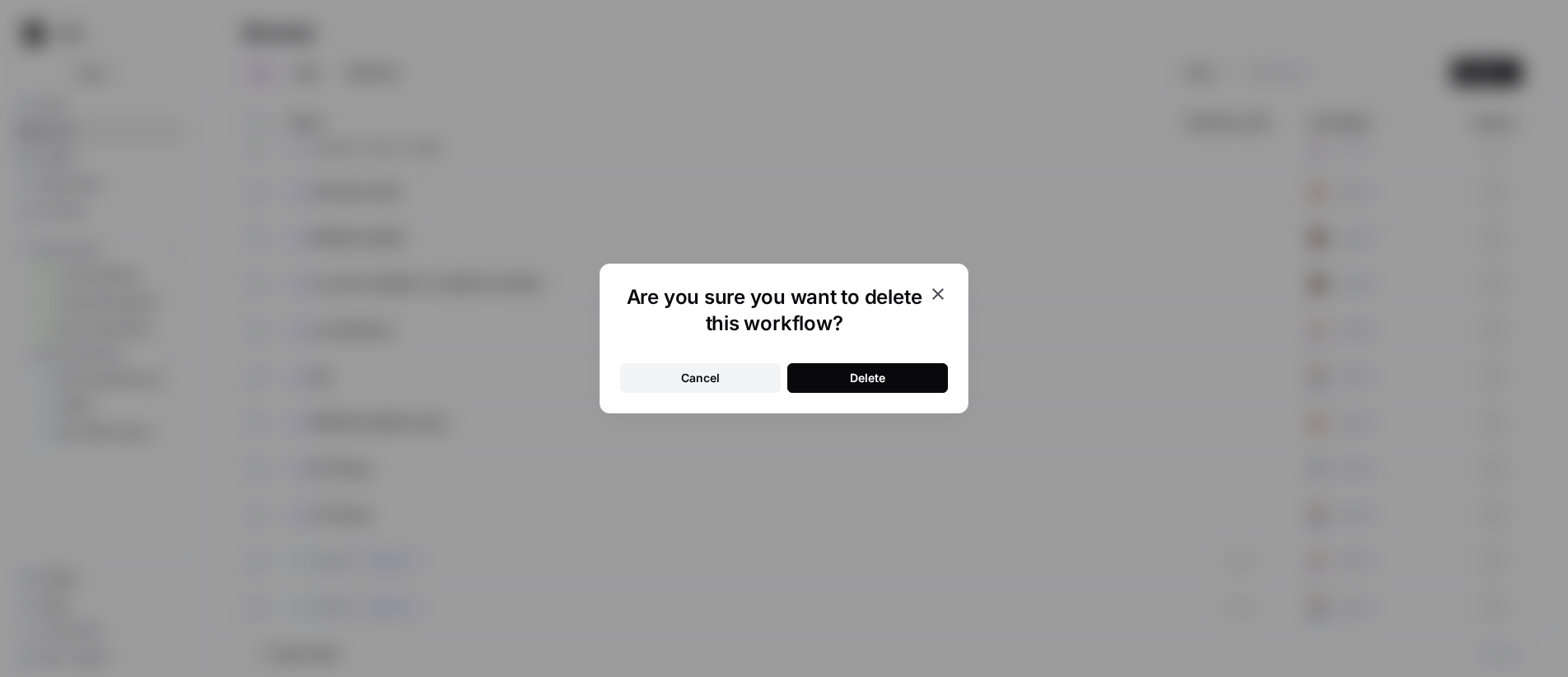
click at [870, 365] on button "Delete" at bounding box center [867, 378] width 161 height 30
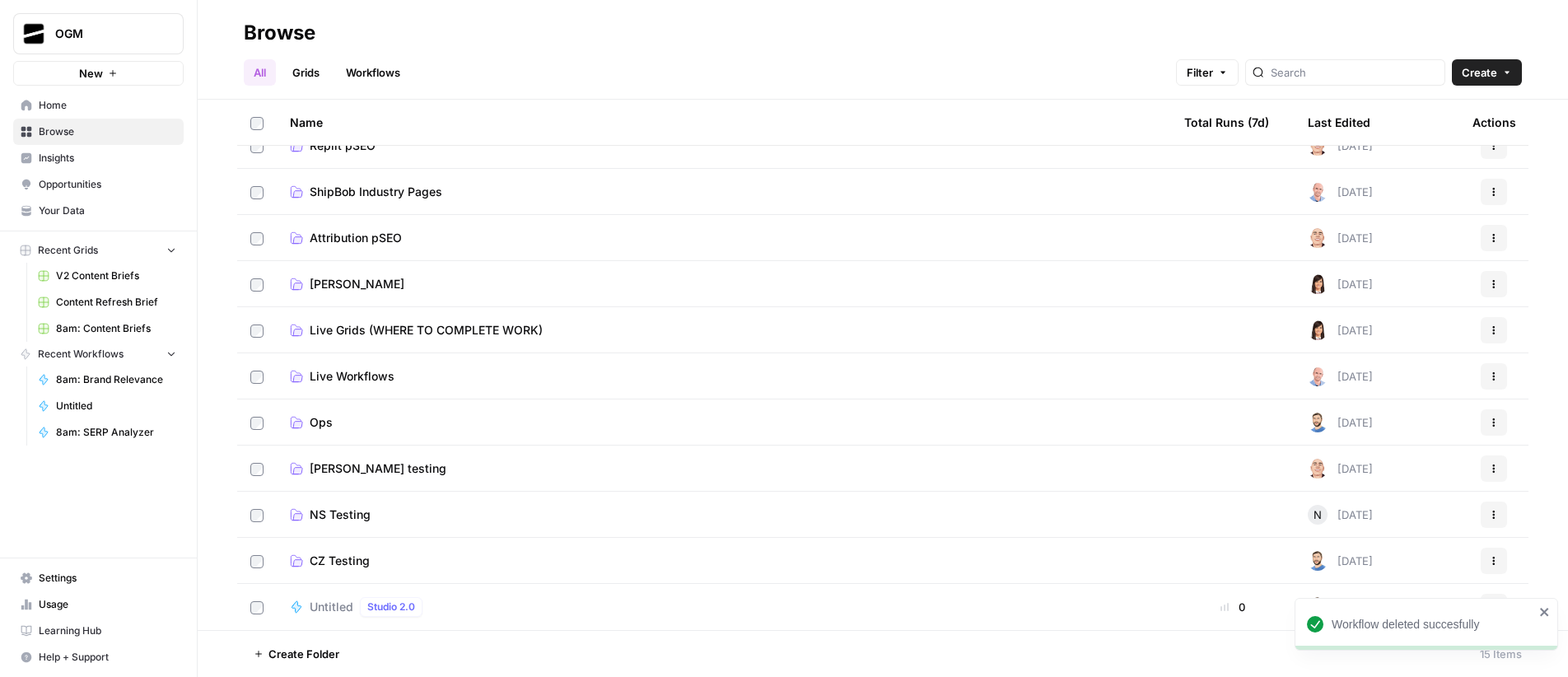
scroll to position [208, 0]
click at [324, 610] on span "Untitled" at bounding box center [331, 606] width 44 height 16
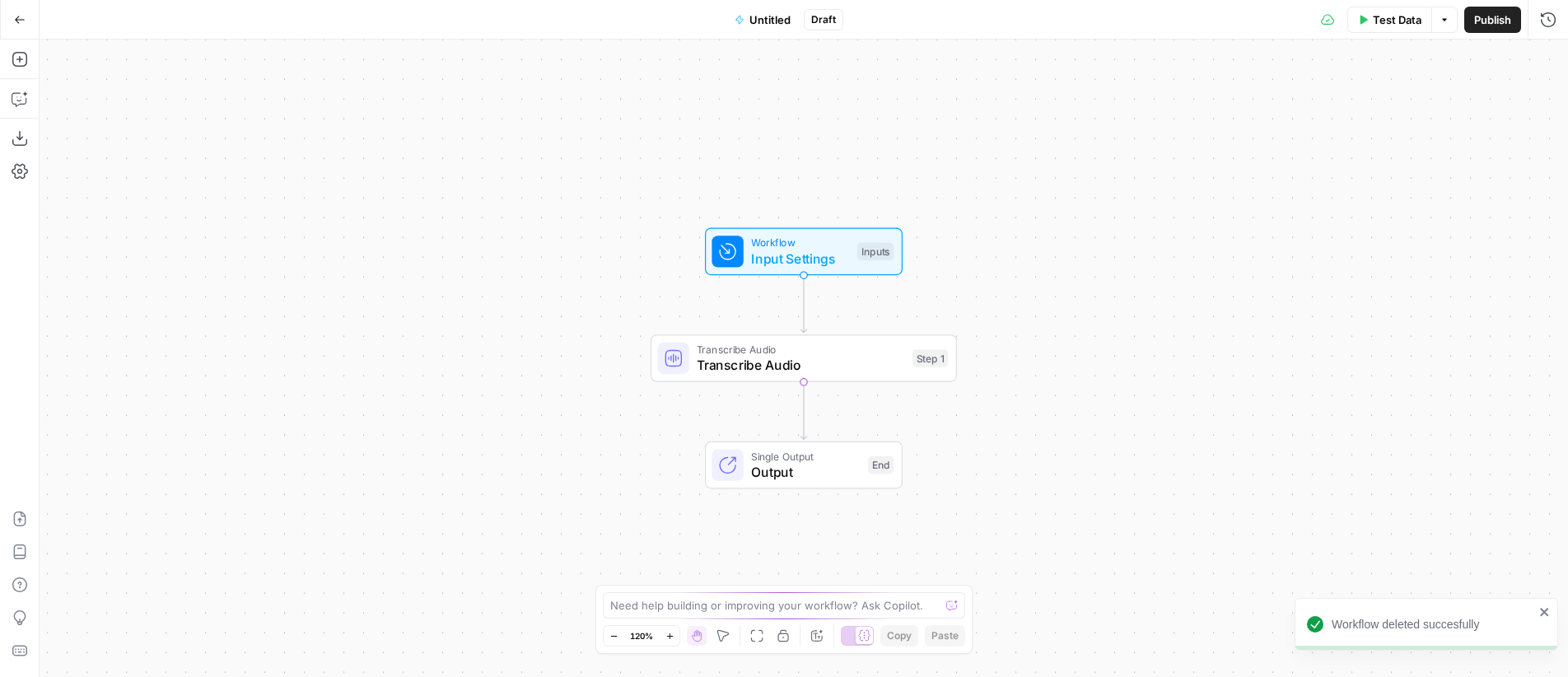
click at [22, 22] on icon "button" at bounding box center [19, 19] width 12 height 12
